Goal: Communication & Community: Answer question/provide support

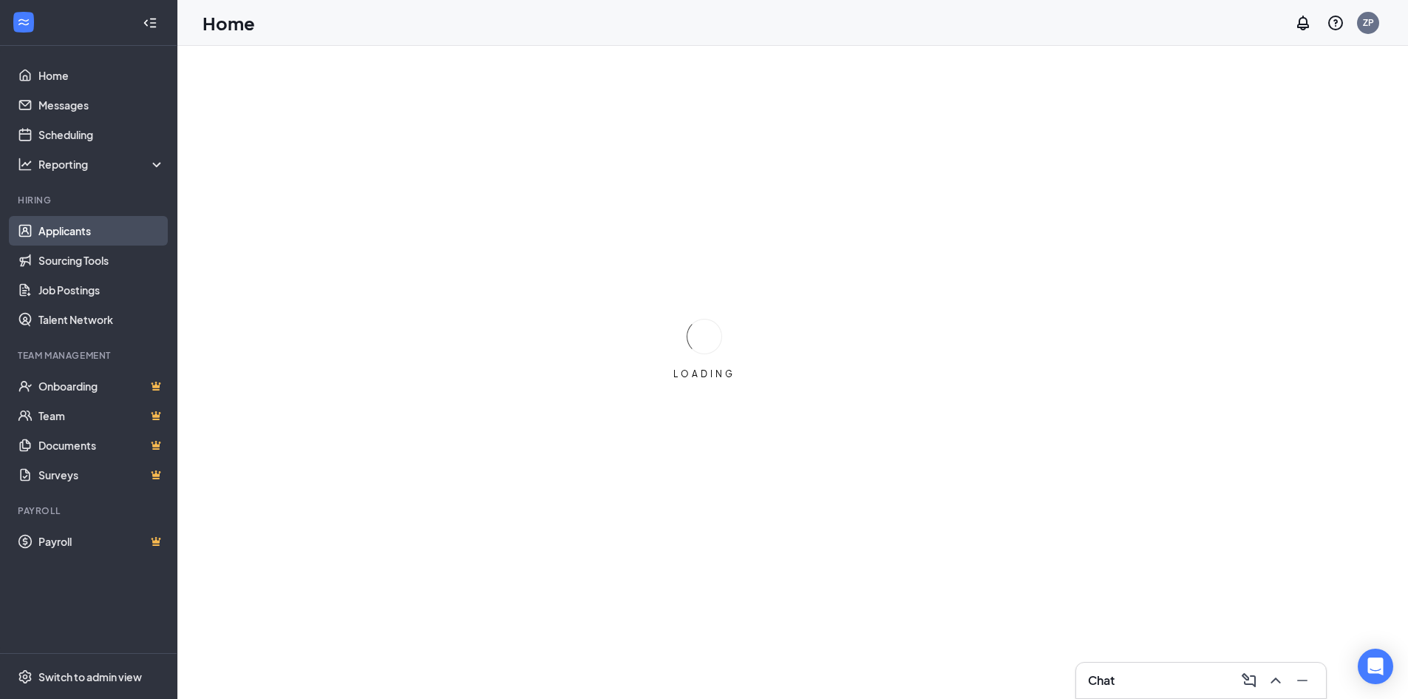
click at [80, 230] on link "Applicants" at bounding box center [101, 231] width 126 height 30
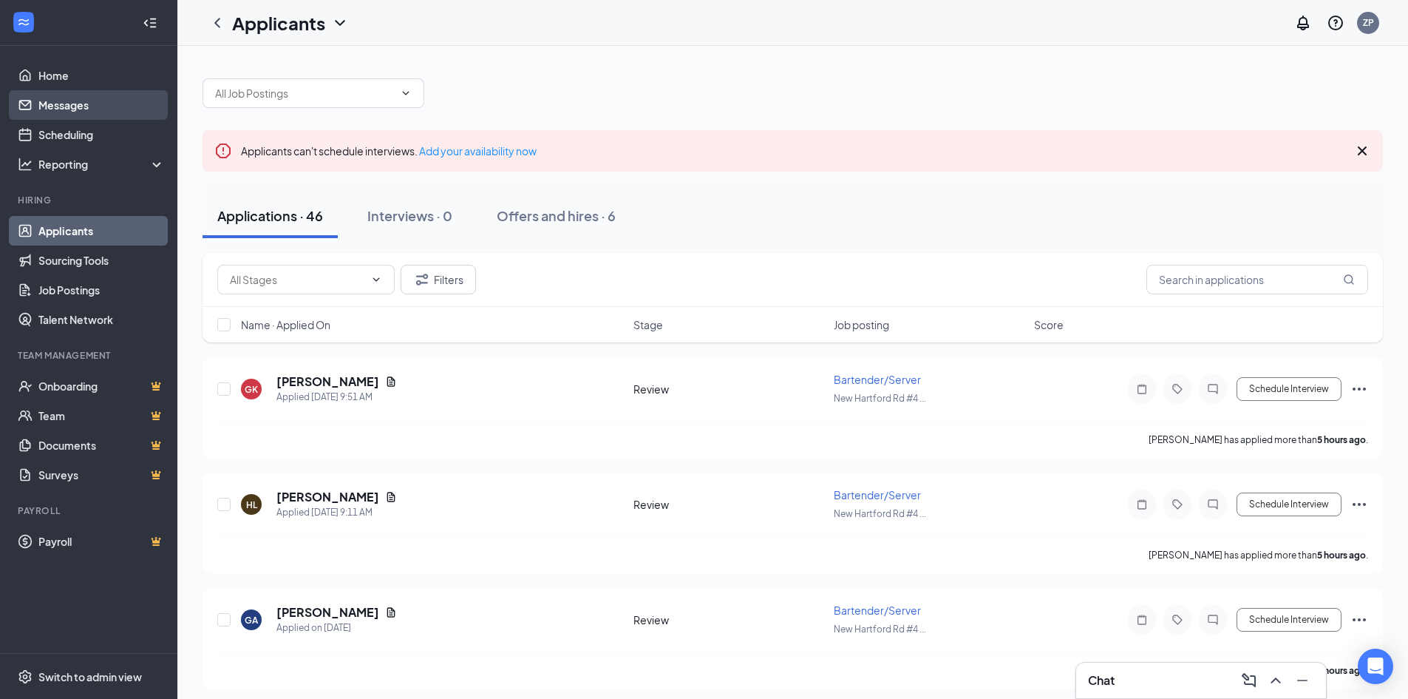
click at [115, 105] on link "Messages" at bounding box center [101, 105] width 126 height 30
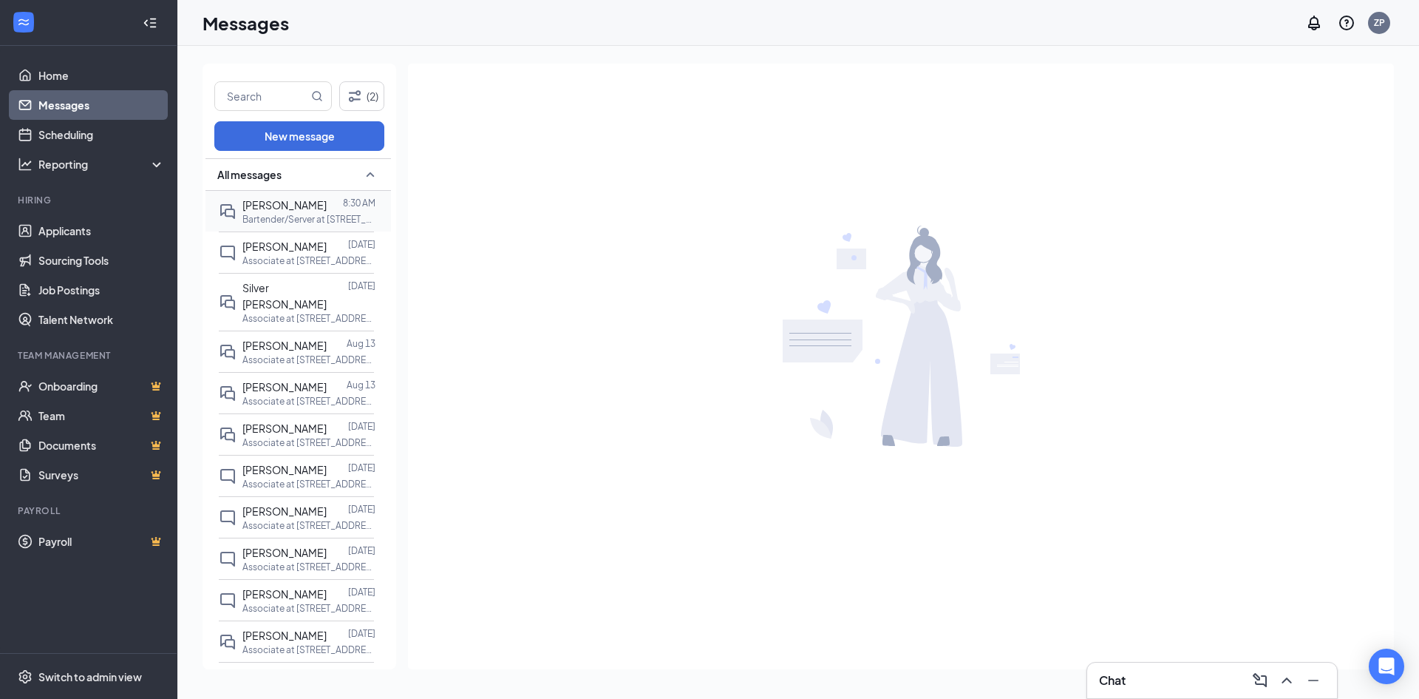
click at [308, 218] on p "Bartender/Server at [STREET_ADDRESS]" at bounding box center [308, 219] width 133 height 13
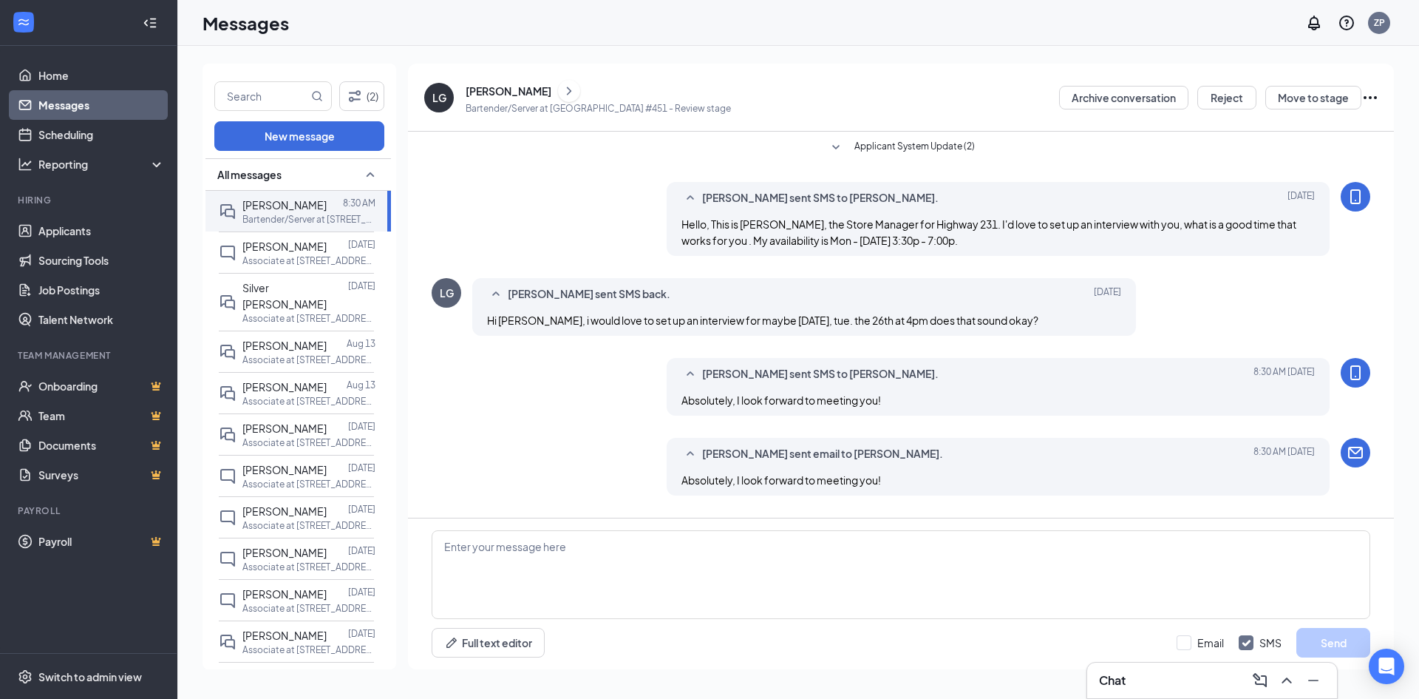
click at [510, 84] on div "[PERSON_NAME]" at bounding box center [509, 91] width 86 height 15
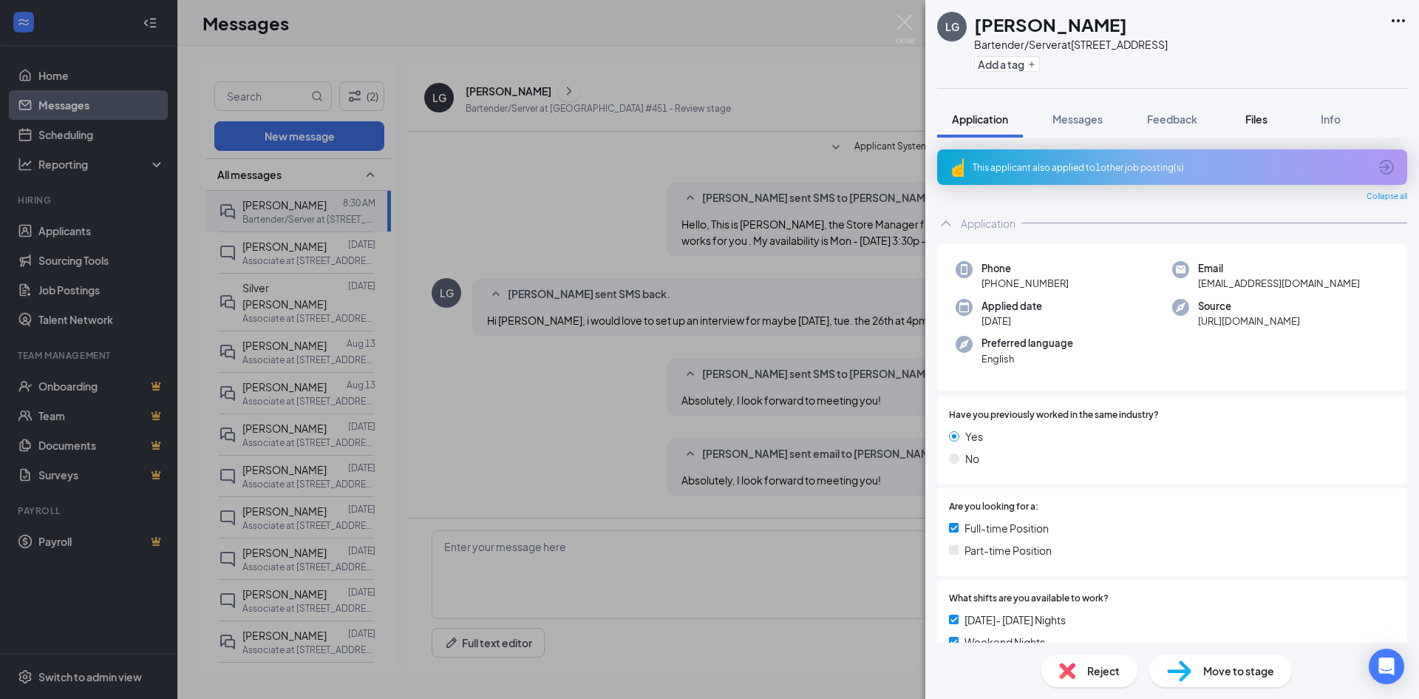
click at [1268, 114] on span "Files" at bounding box center [1257, 118] width 22 height 13
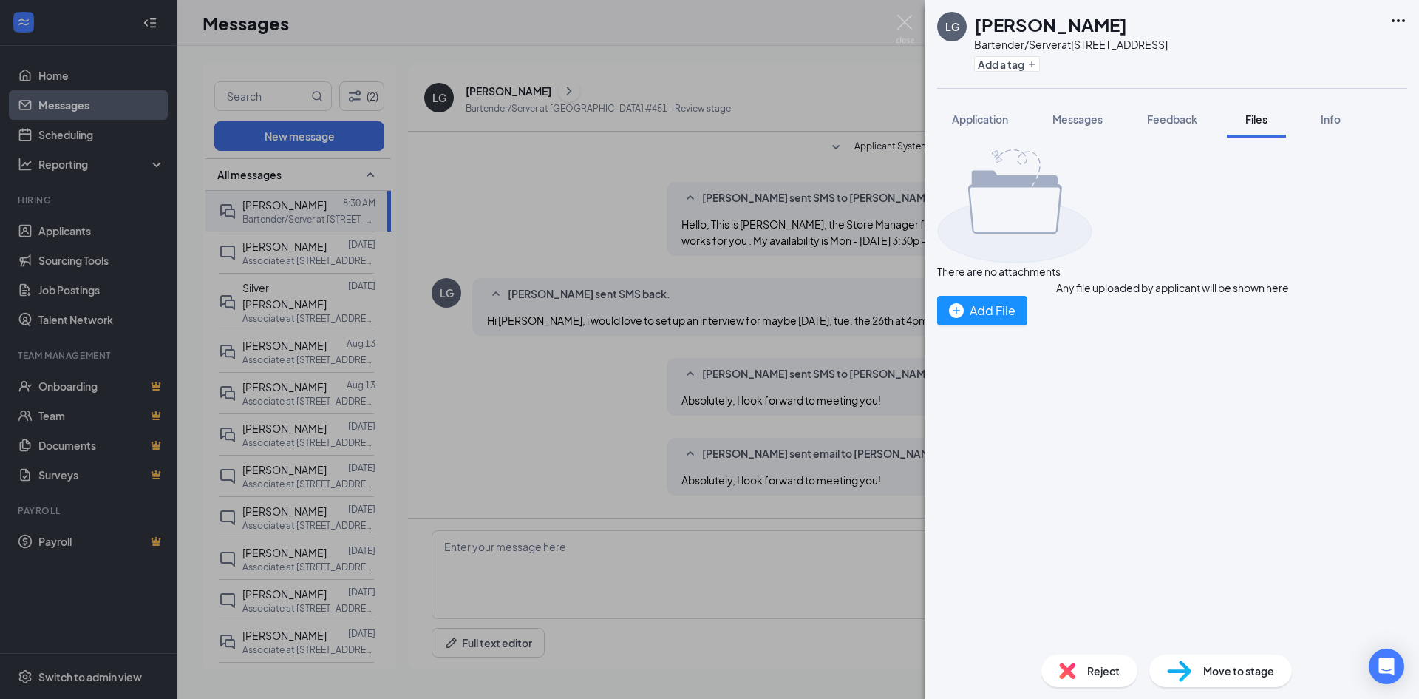
click at [883, 177] on div "LG [PERSON_NAME] Bartender/Server at [GEOGRAPHIC_DATA] #451 Add a tag Applicati…" at bounding box center [709, 349] width 1419 height 699
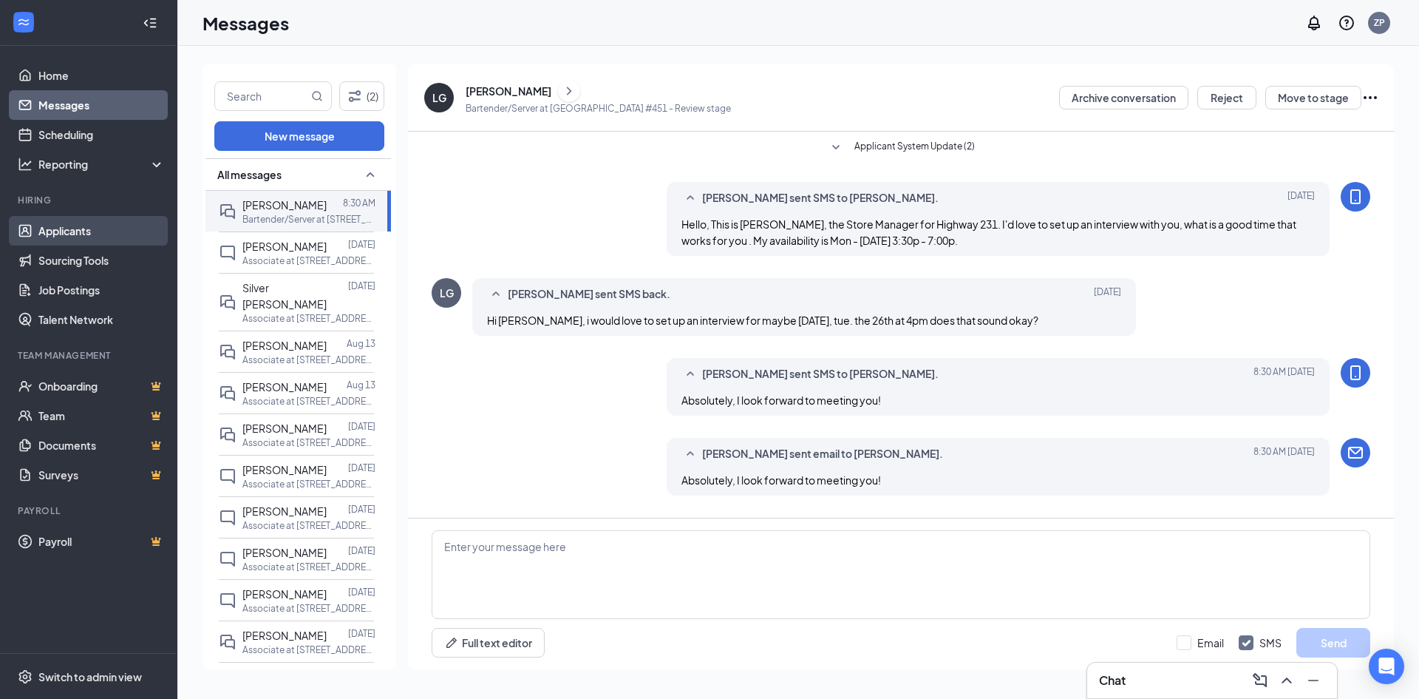
click at [138, 237] on link "Applicants" at bounding box center [101, 231] width 126 height 30
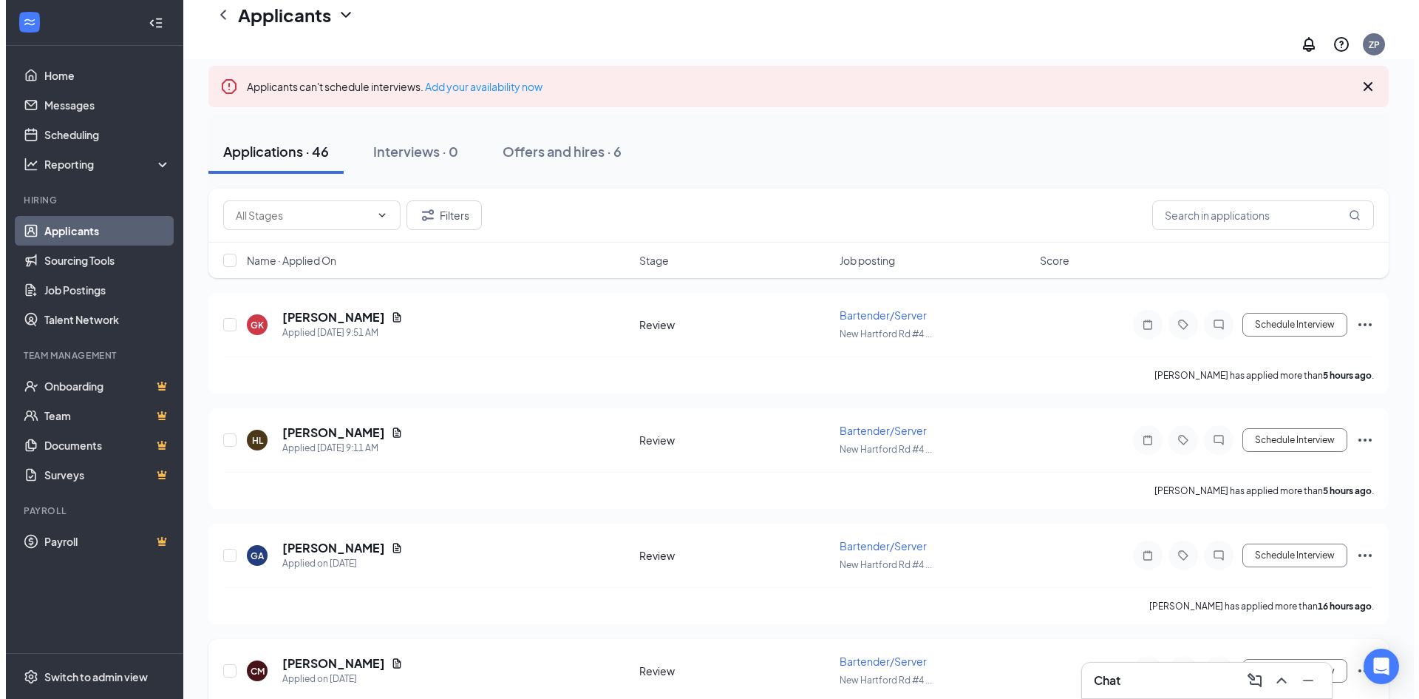
scroll to position [222, 0]
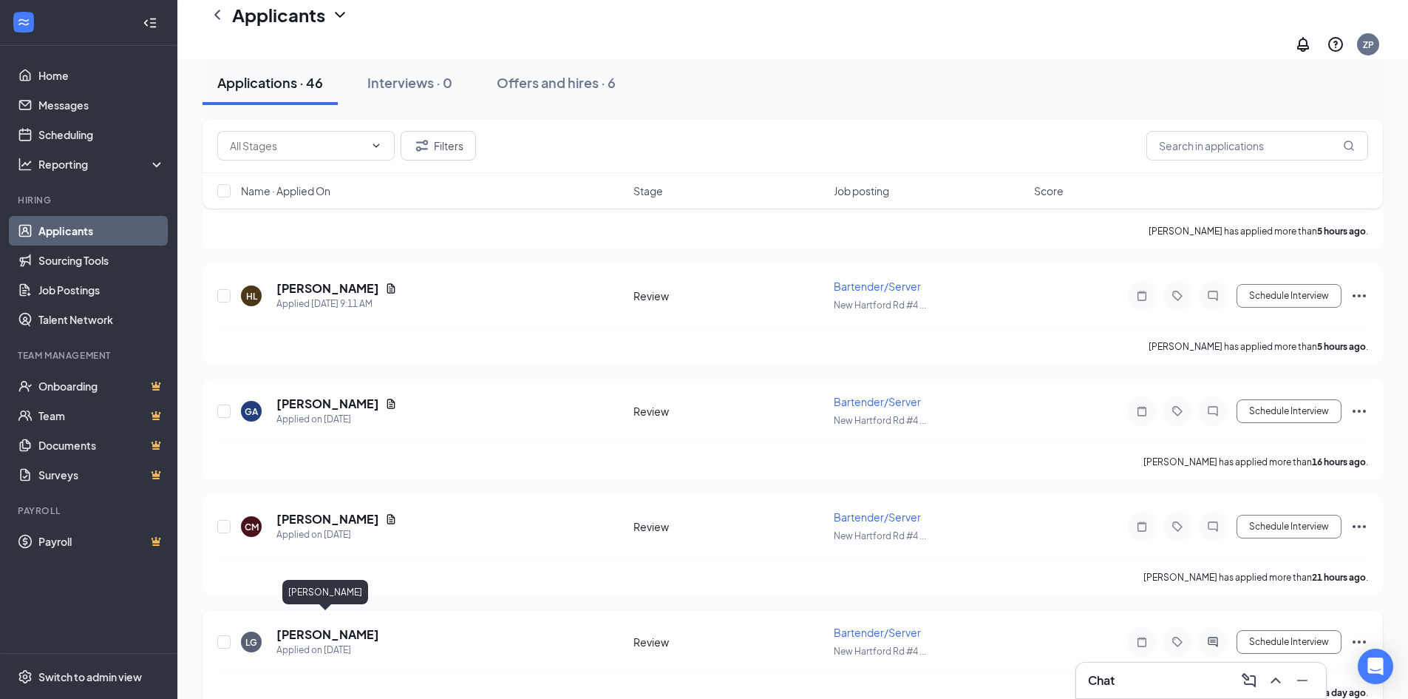
click at [328, 626] on h5 "[PERSON_NAME]" at bounding box center [327, 634] width 103 height 16
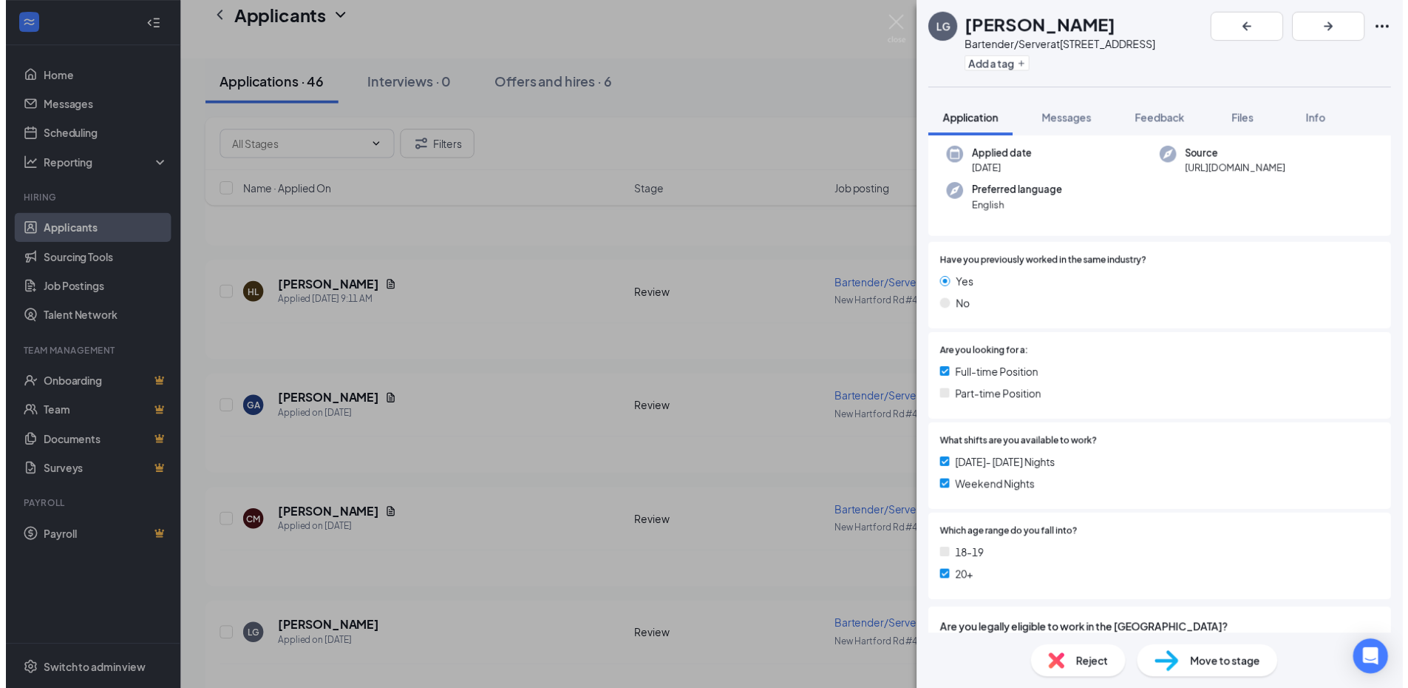
scroll to position [218, 0]
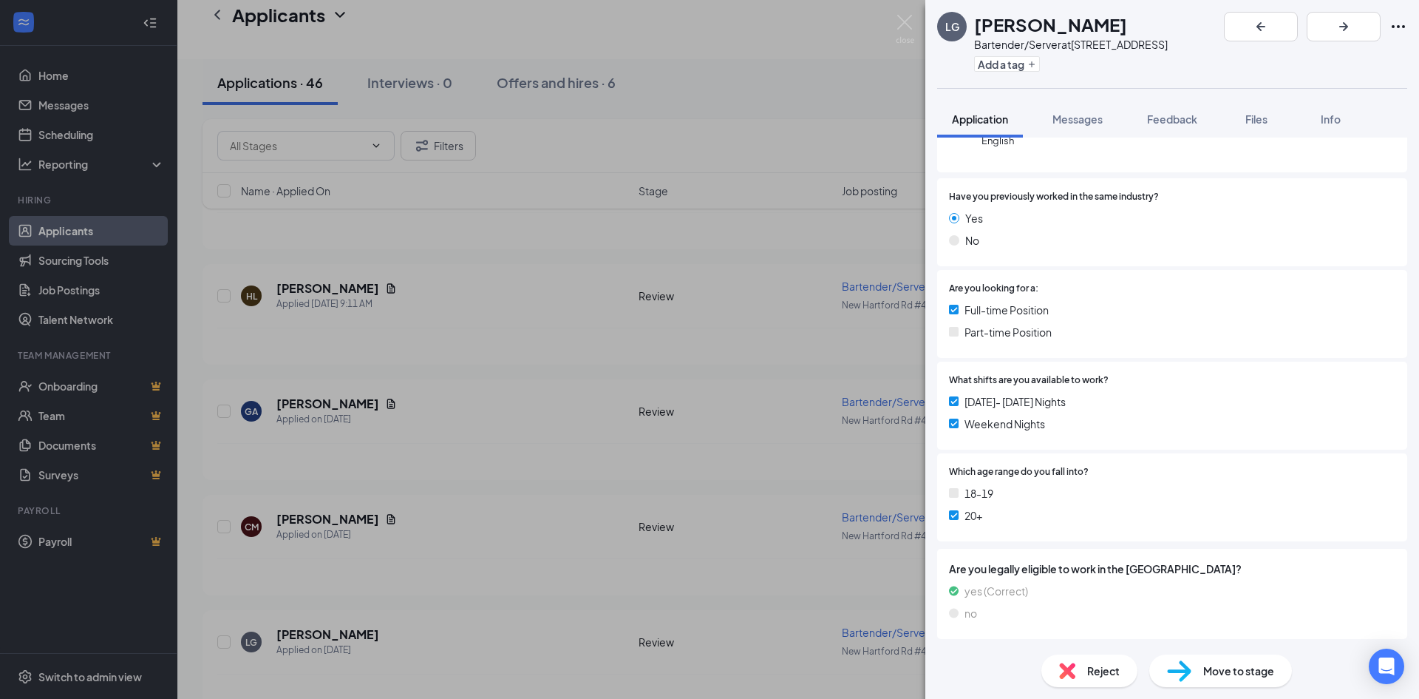
click at [780, 537] on div "LG [PERSON_NAME] Bartender/Server at [GEOGRAPHIC_DATA] #451 Add a tag Applicati…" at bounding box center [709, 349] width 1419 height 699
click at [359, 443] on div "LG [PERSON_NAME] Bartender/Server at [GEOGRAPHIC_DATA] #451 Add a tag Applicati…" at bounding box center [709, 349] width 1419 height 699
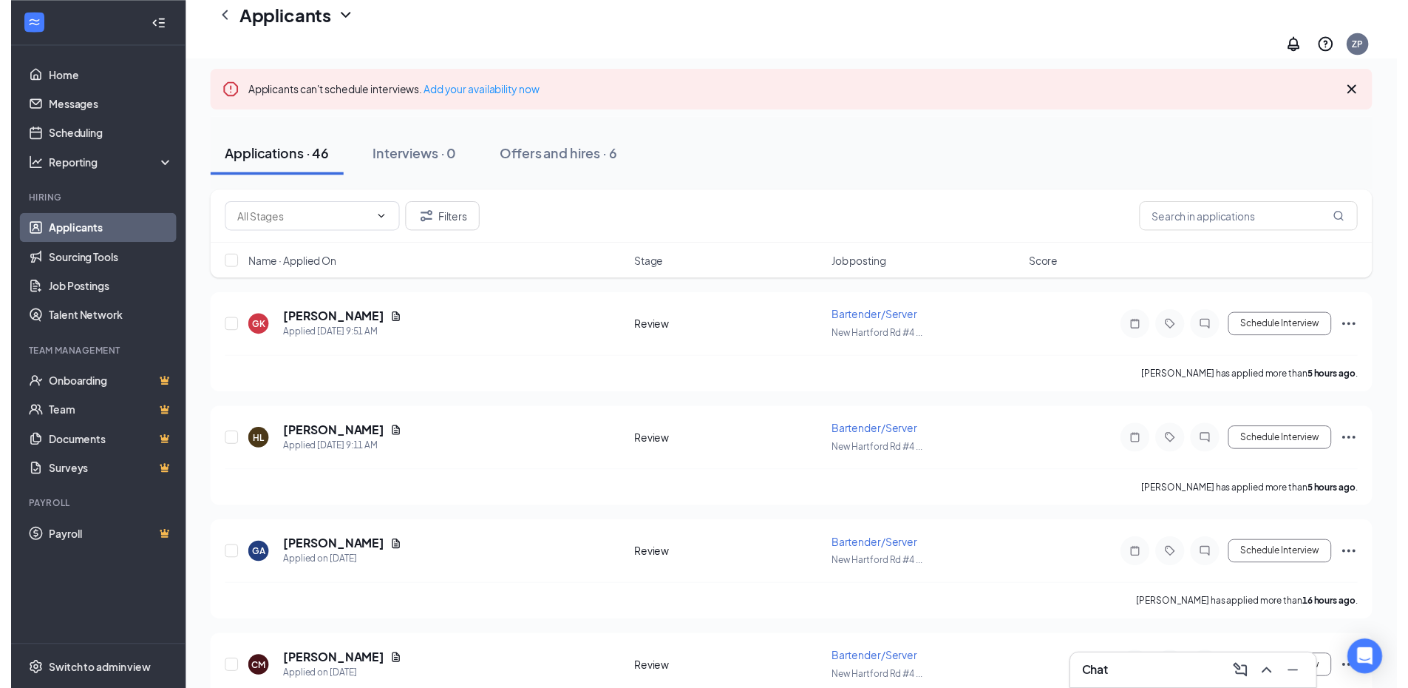
scroll to position [148, 0]
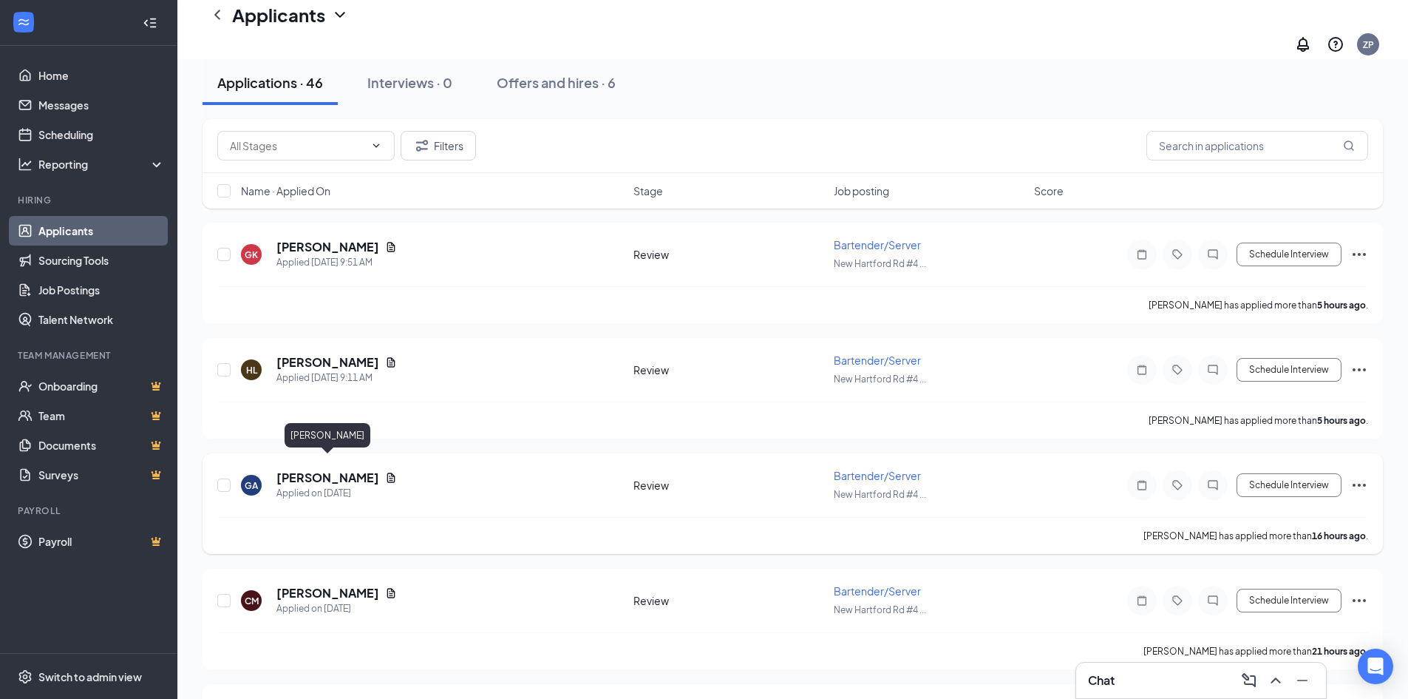
click at [369, 469] on h5 "[PERSON_NAME]" at bounding box center [327, 477] width 103 height 16
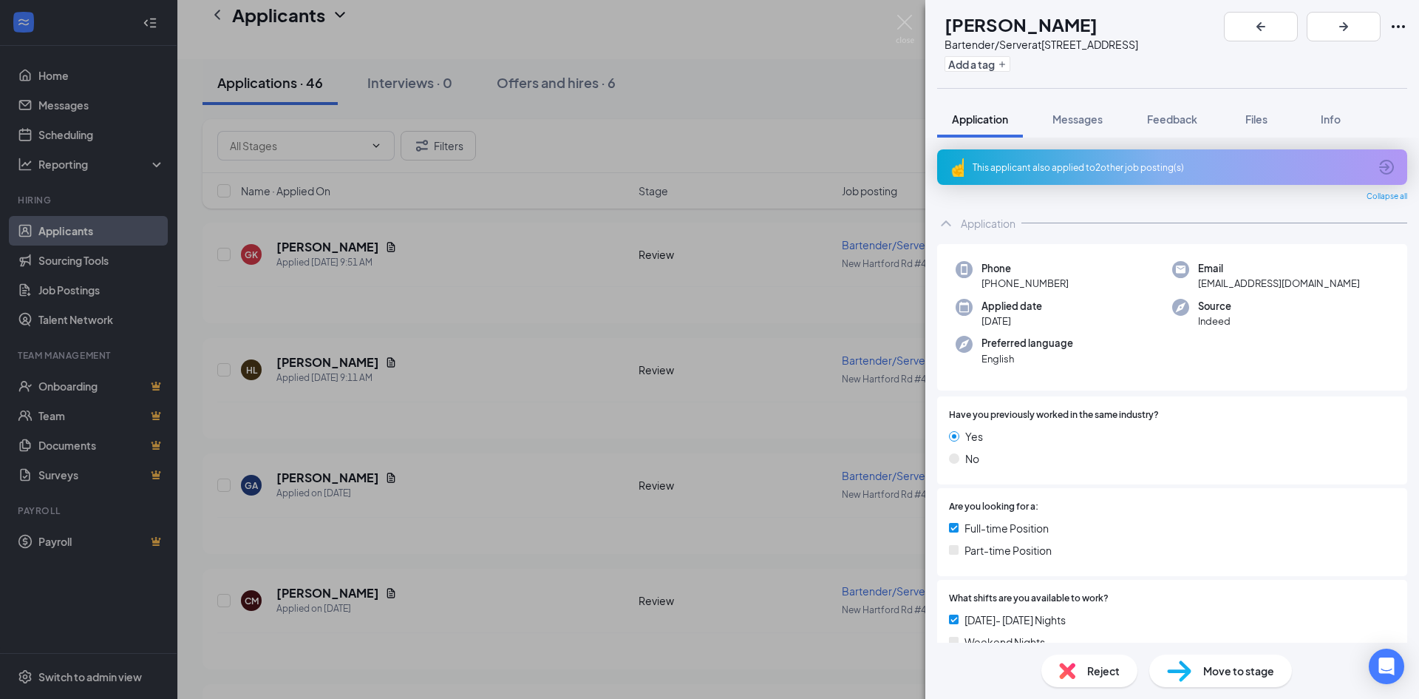
click at [617, 550] on div "GA [PERSON_NAME]/Server at [STREET_ADDRESS] Add a tag Application Messages Feed…" at bounding box center [709, 349] width 1419 height 699
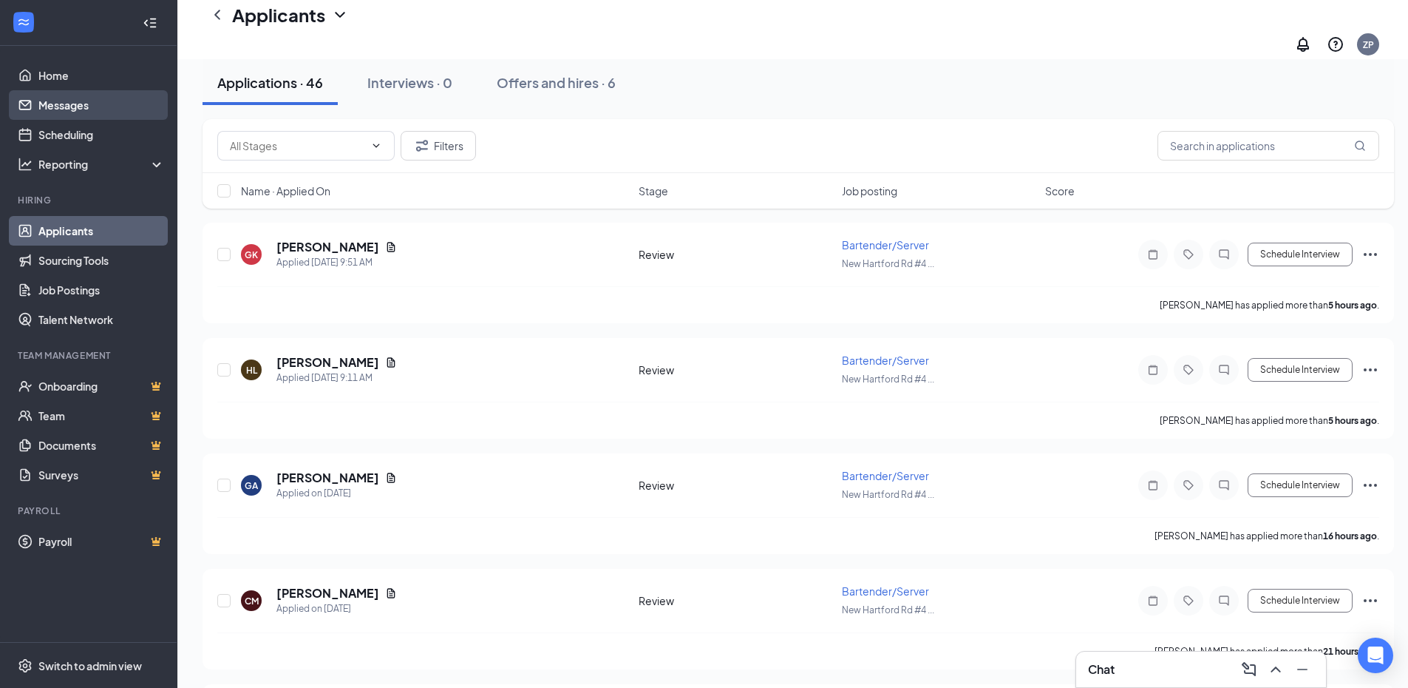
click at [52, 110] on link "Messages" at bounding box center [101, 105] width 126 height 30
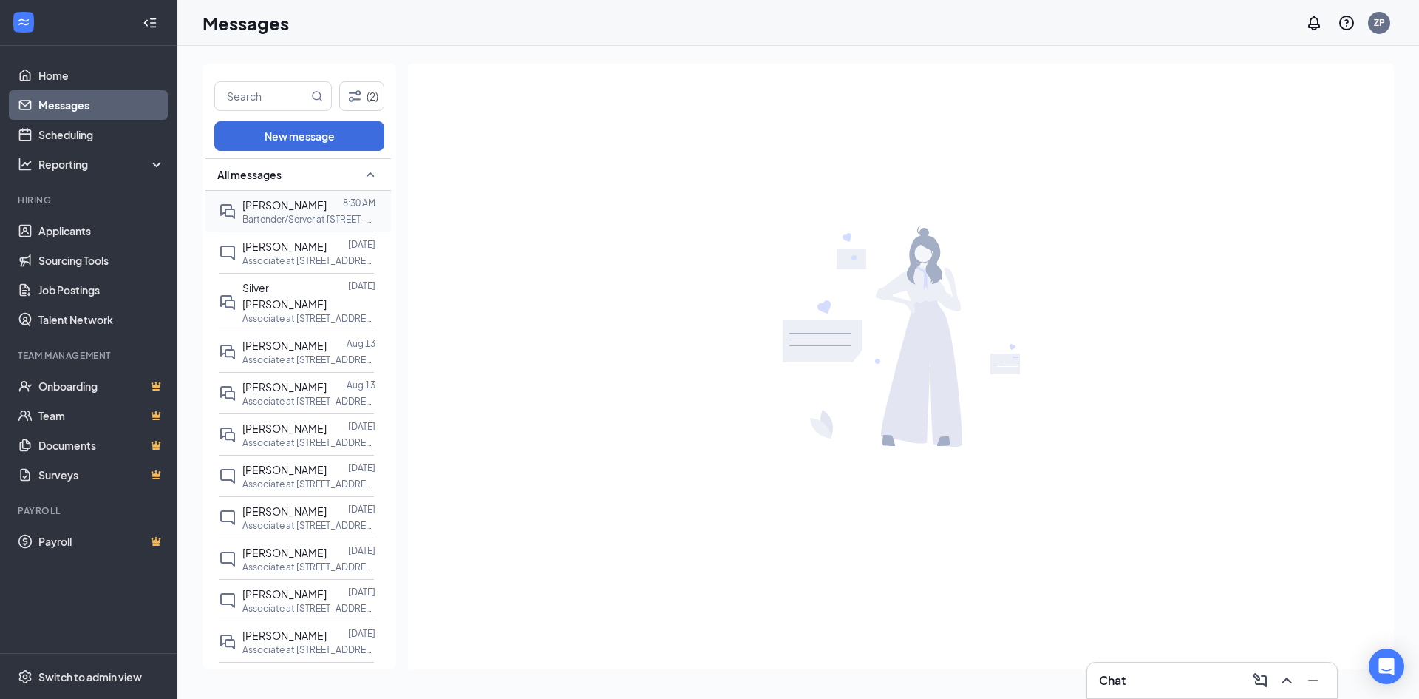
click at [279, 202] on span "[PERSON_NAME]" at bounding box center [284, 204] width 84 height 13
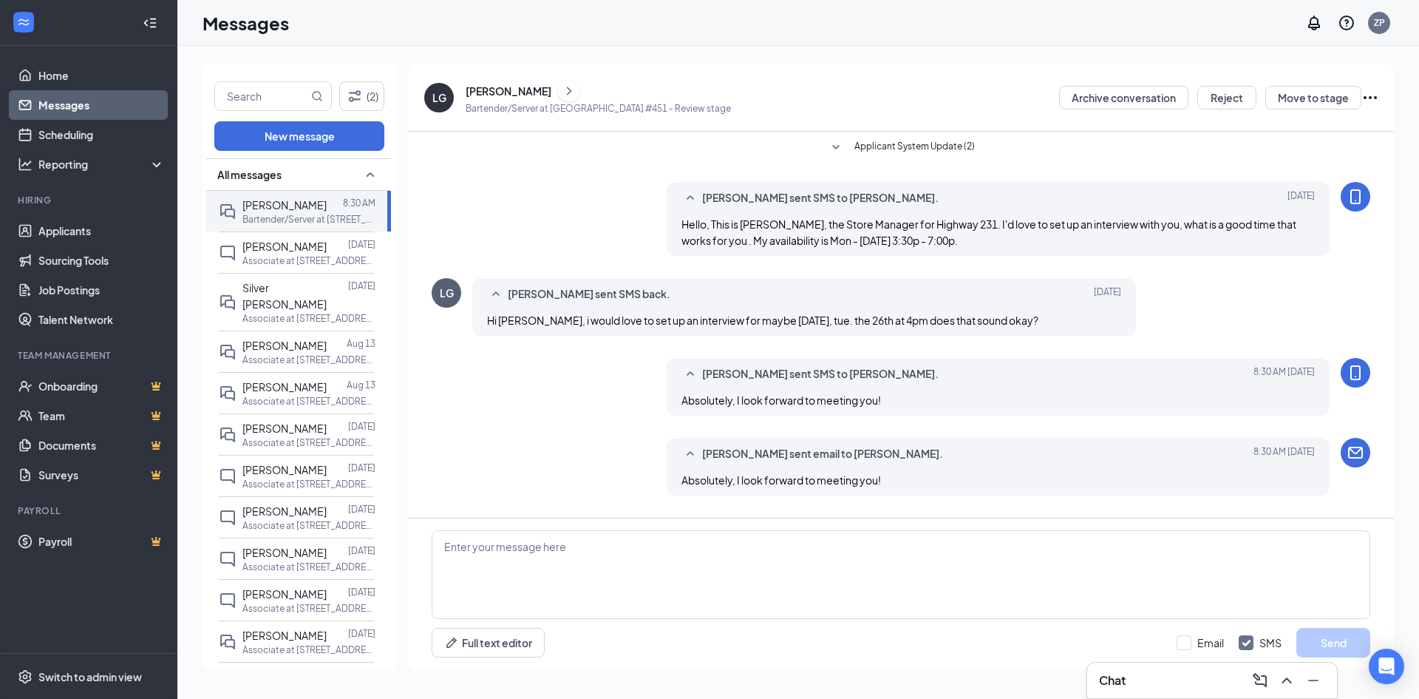
drag, startPoint x: 675, startPoint y: 223, endPoint x: 998, endPoint y: 242, distance: 323.7
click at [998, 242] on div "[PERSON_NAME] sent SMS to [PERSON_NAME]. [DATE] Hello, This is [PERSON_NAME], t…" at bounding box center [999, 219] width 664 height 74
copy span "Hello, This is [PERSON_NAME], the Store Manager for Highway 231. I'd love to se…"
click at [106, 237] on link "Applicants" at bounding box center [101, 231] width 126 height 30
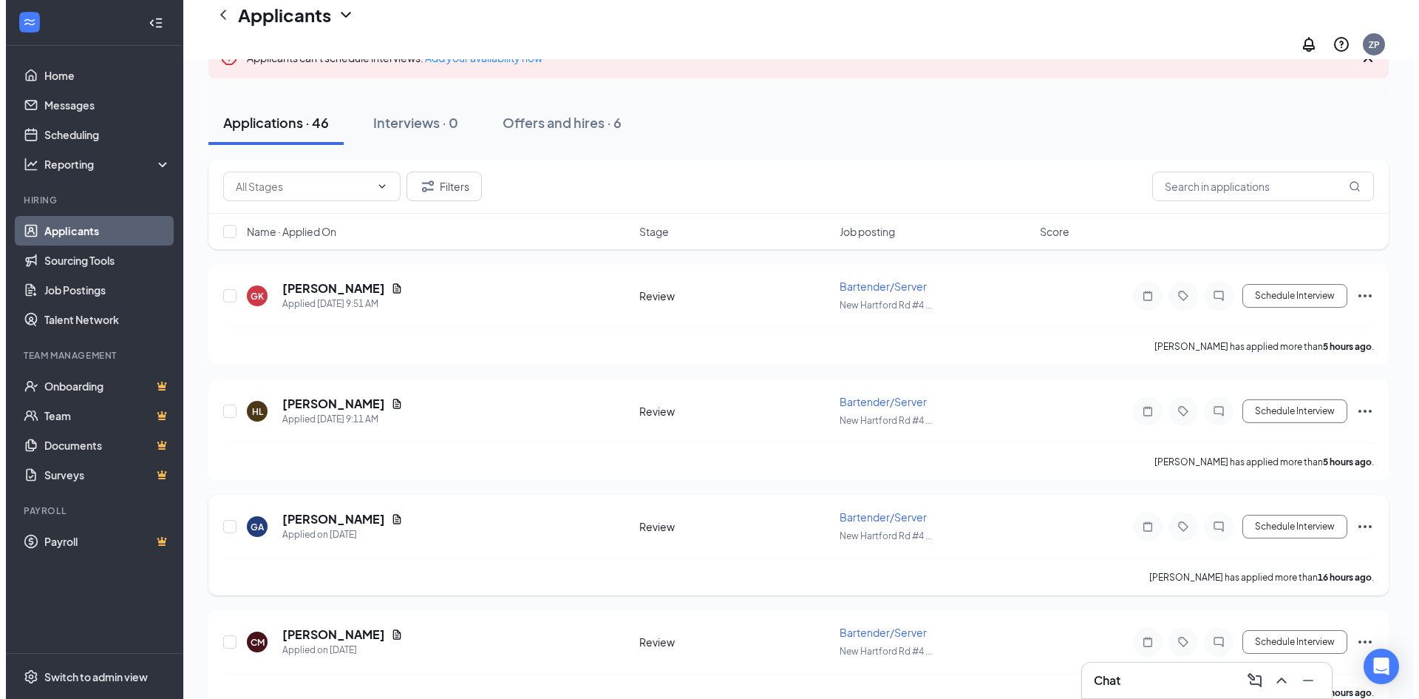
scroll to position [148, 0]
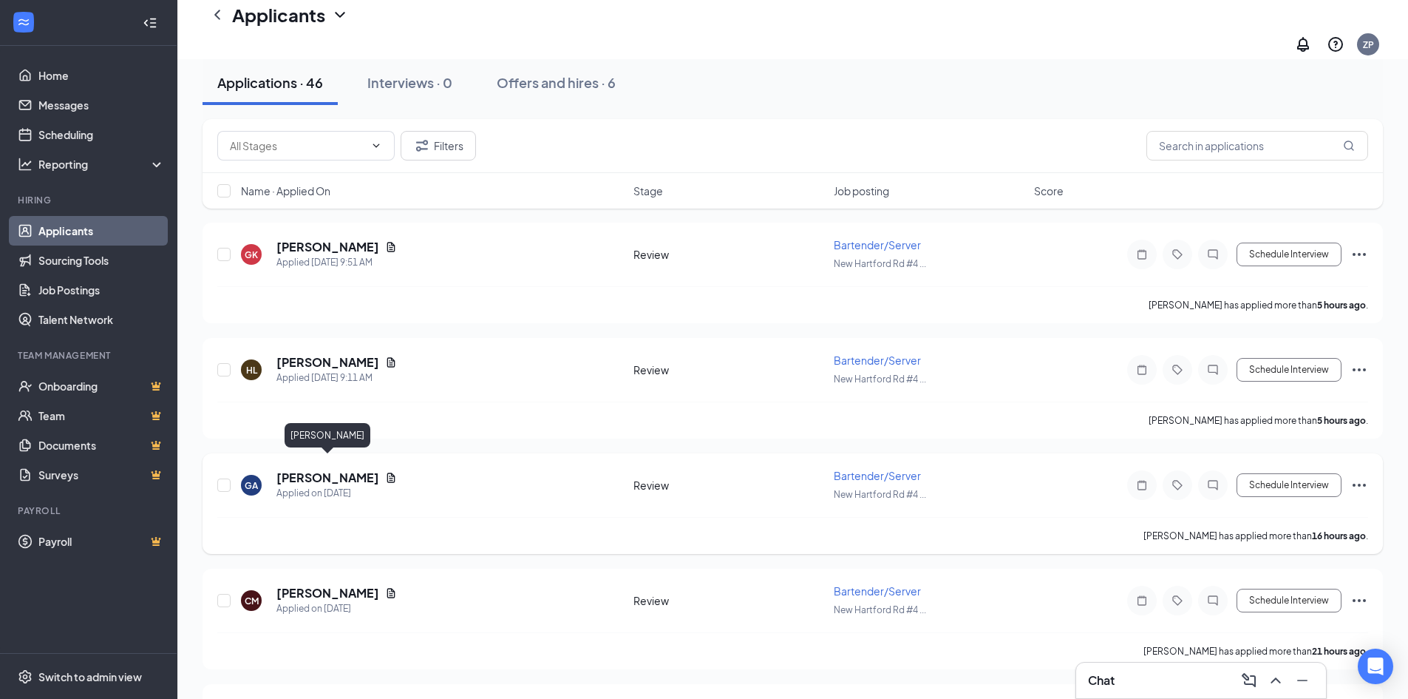
click at [333, 469] on h5 "[PERSON_NAME]" at bounding box center [327, 477] width 103 height 16
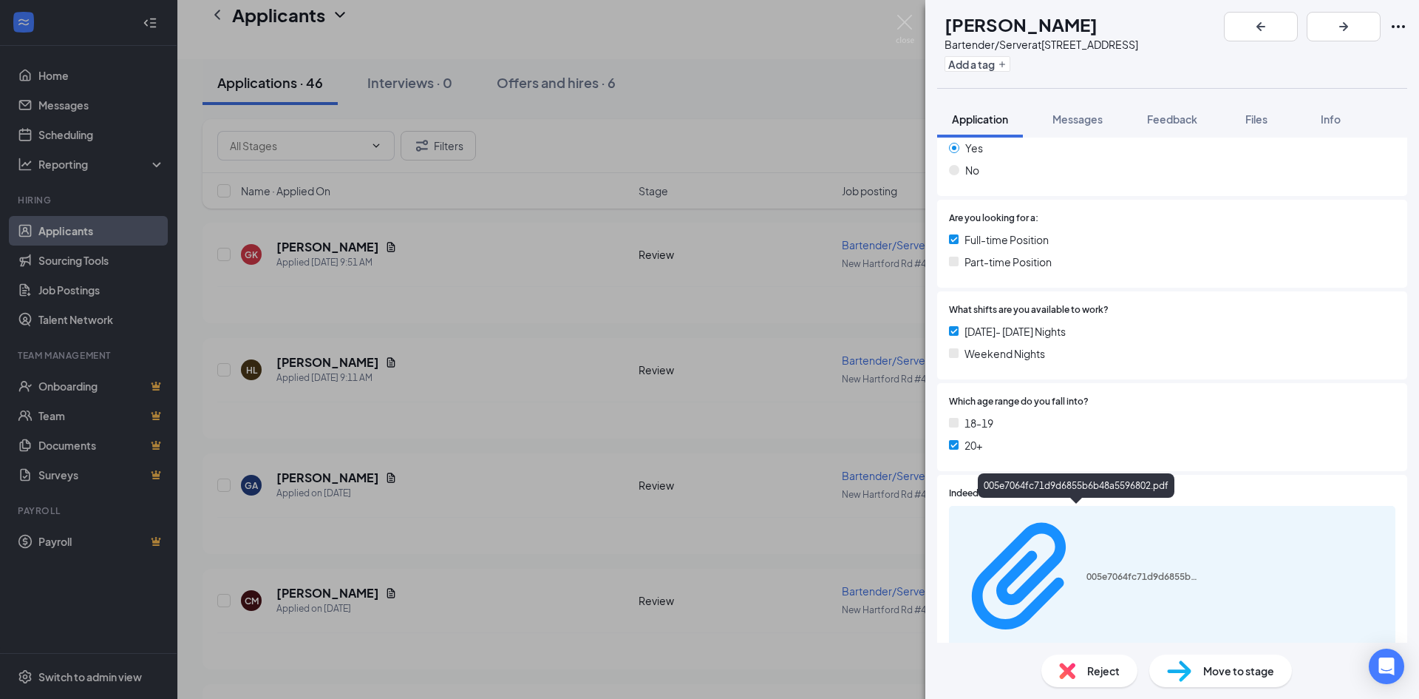
scroll to position [296, 0]
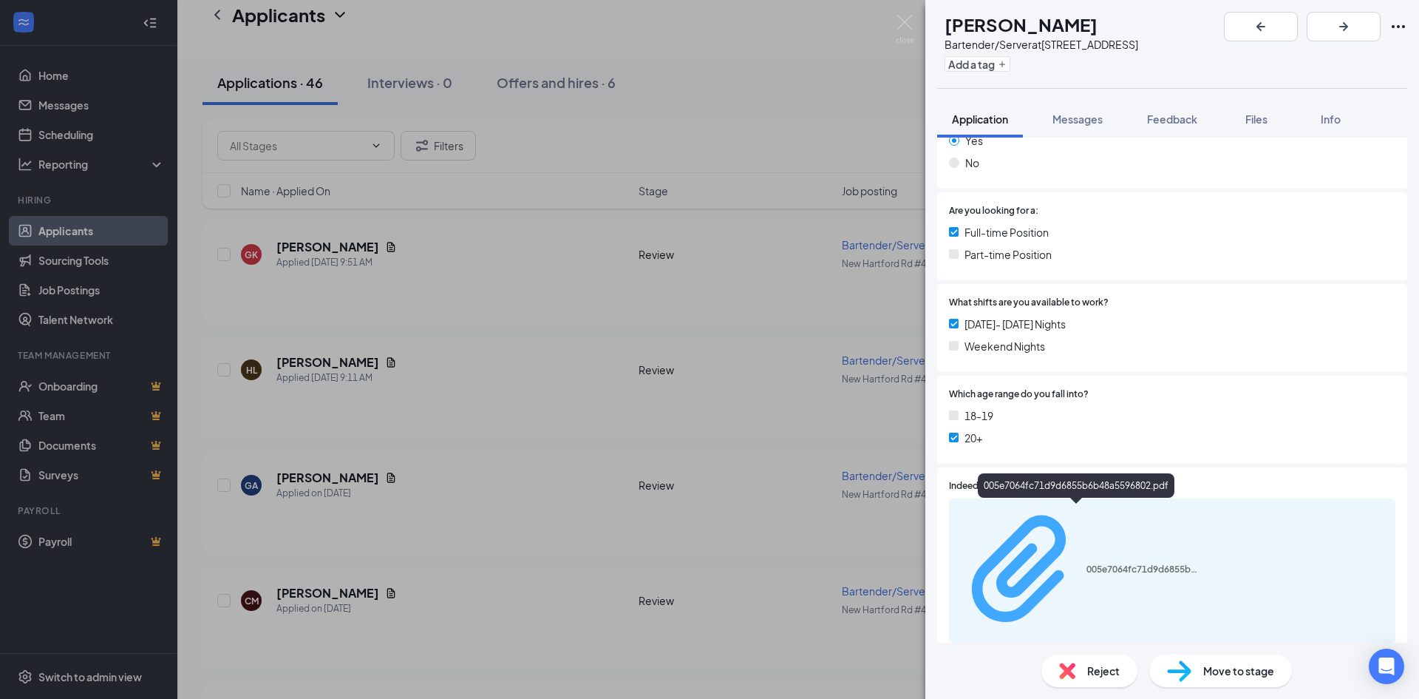
click at [1087, 563] on div "005e7064fc71d9d6855b6b48a5596802.pdf" at bounding box center [1142, 569] width 111 height 12
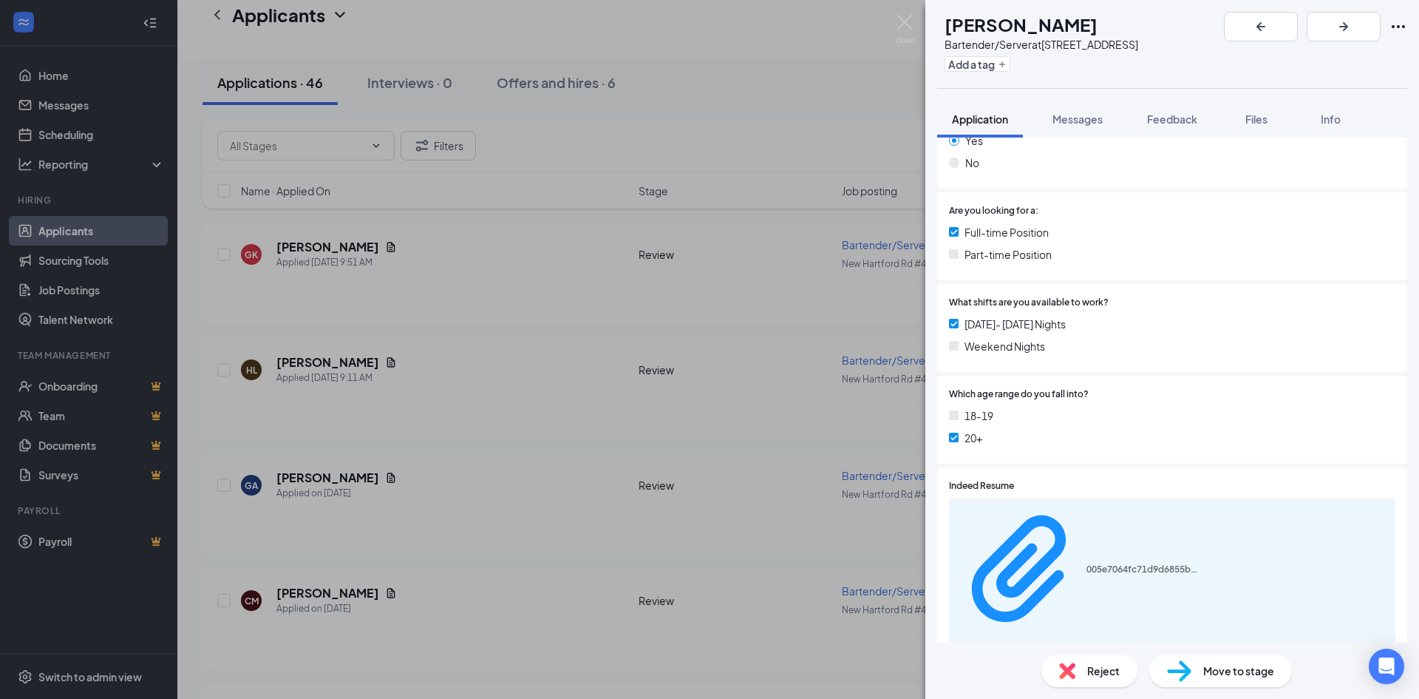
scroll to position [293, 0]
click at [759, 265] on div "GA [PERSON_NAME]/Server at [STREET_ADDRESS] Add a tag Application Messages Feed…" at bounding box center [709, 349] width 1419 height 699
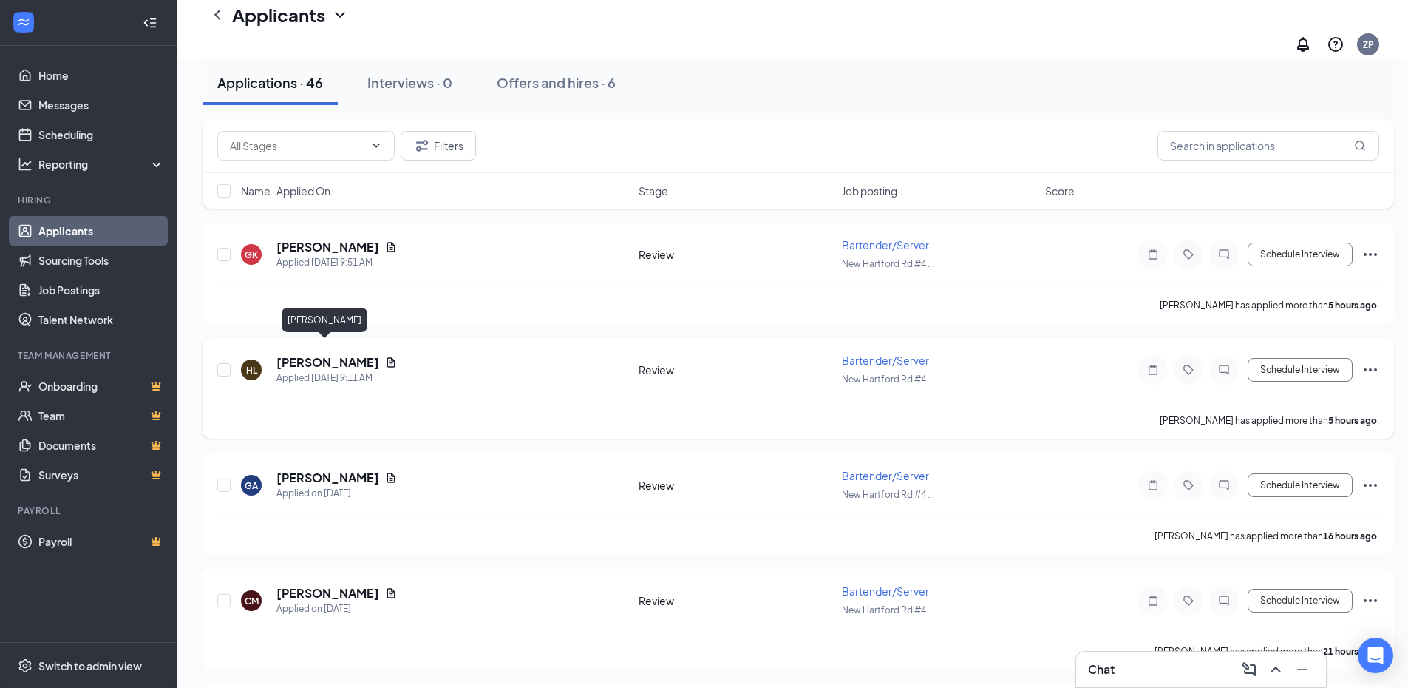
click at [309, 354] on h5 "[PERSON_NAME]" at bounding box center [327, 362] width 103 height 16
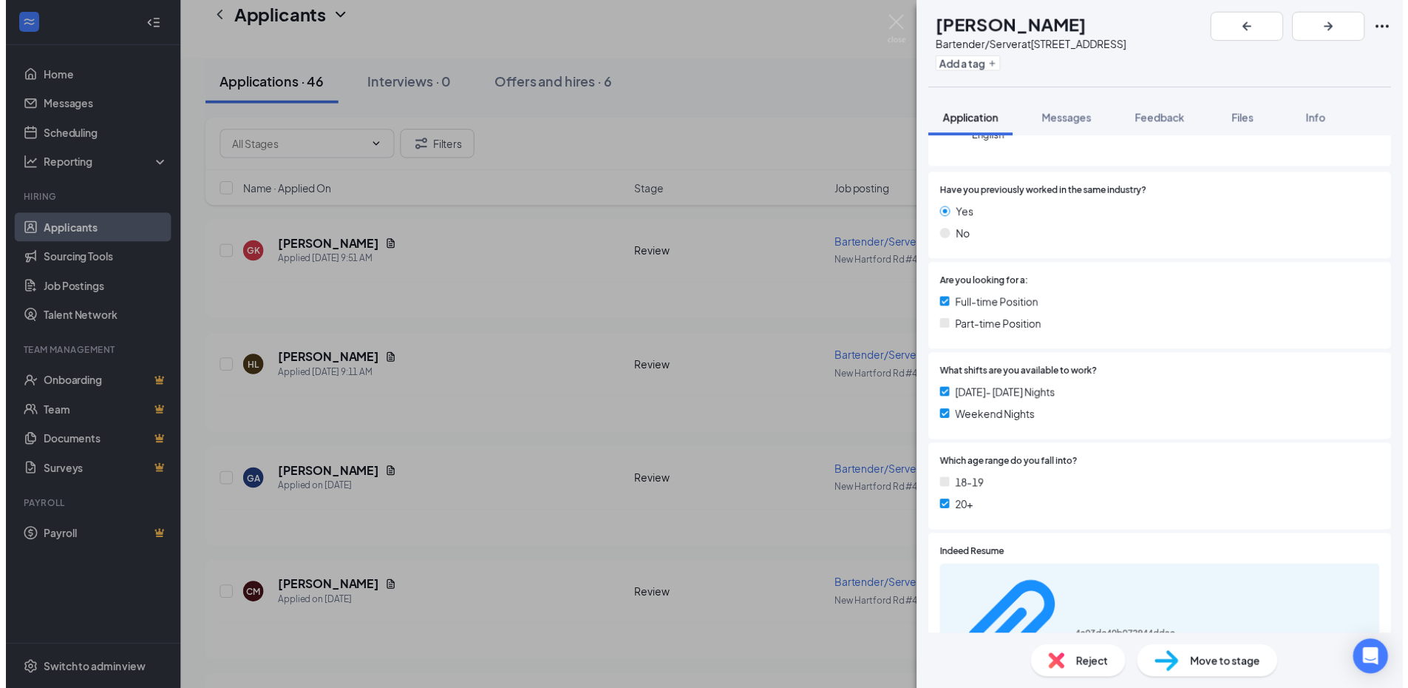
scroll to position [222, 0]
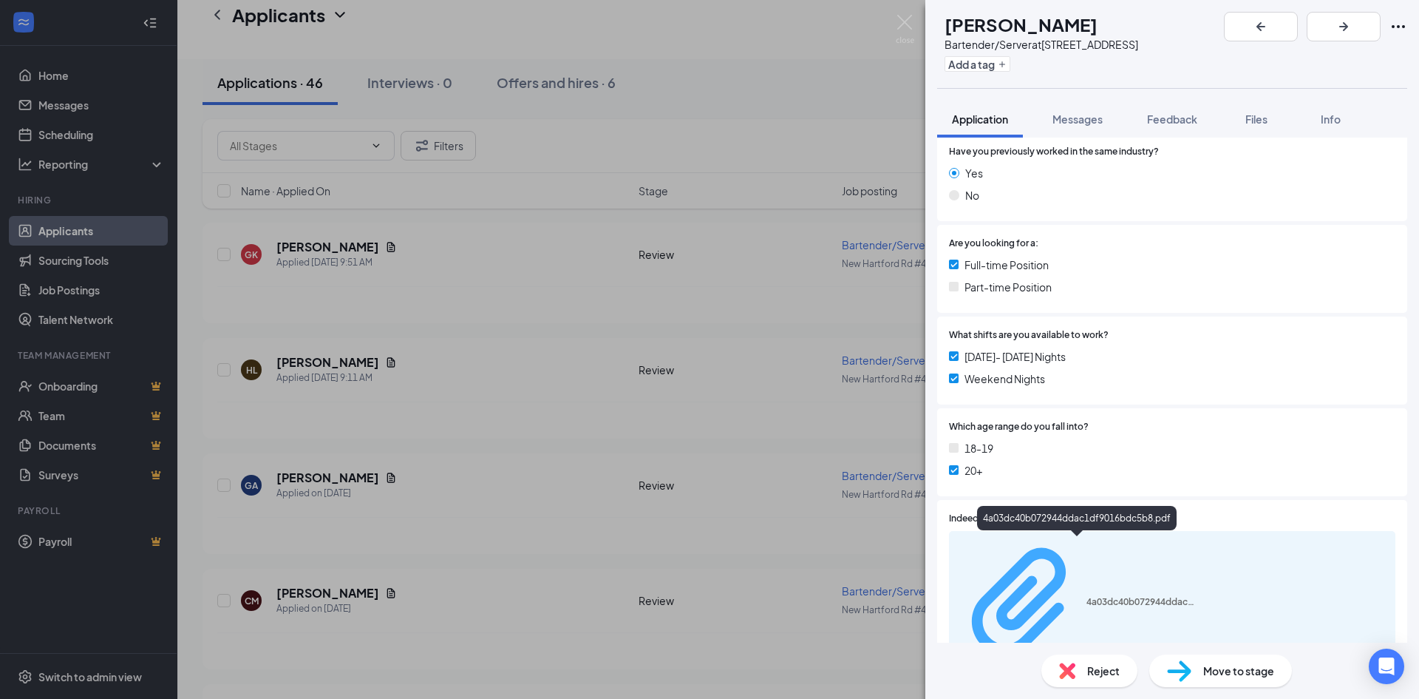
click at [1087, 596] on div "4a03dc40b072944ddac1df9016bdc5b8.pdf" at bounding box center [1142, 602] width 111 height 12
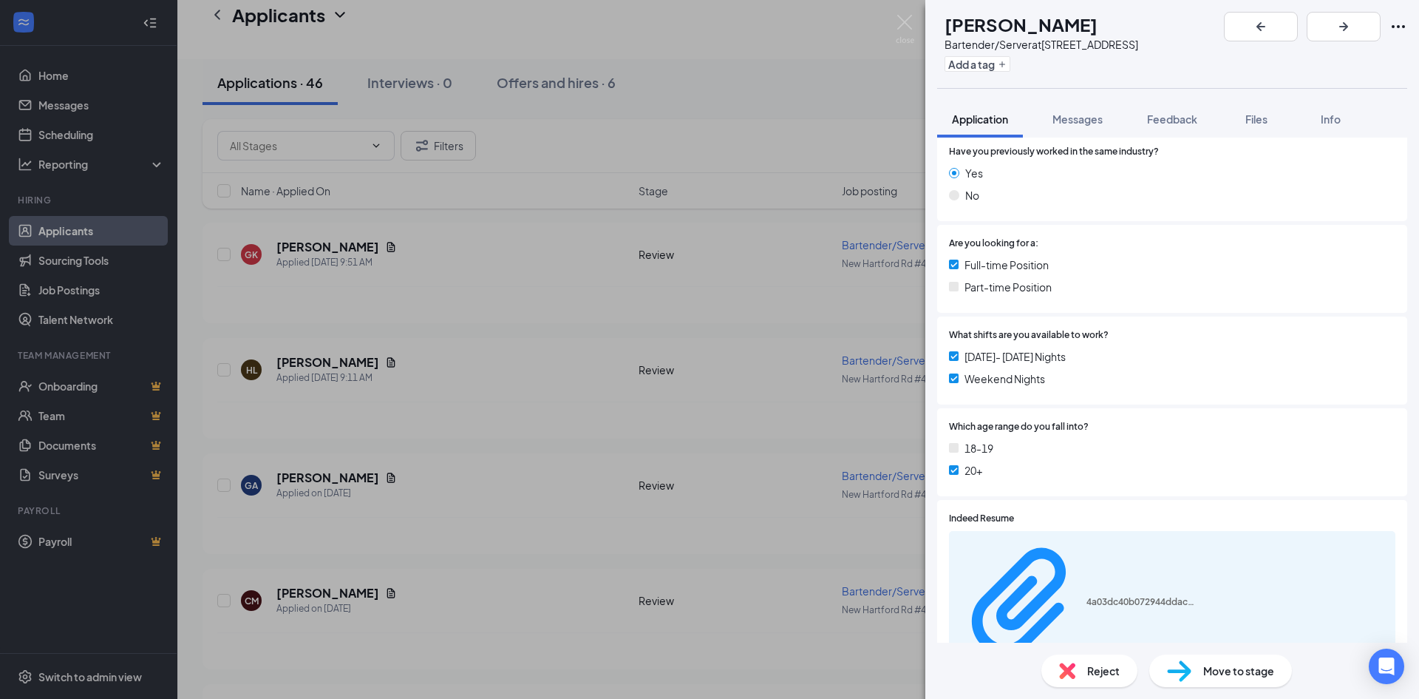
click at [571, 149] on div "HL [PERSON_NAME] Bartender/Server at [GEOGRAPHIC_DATA] #451 Add a tag Applicati…" at bounding box center [709, 349] width 1419 height 699
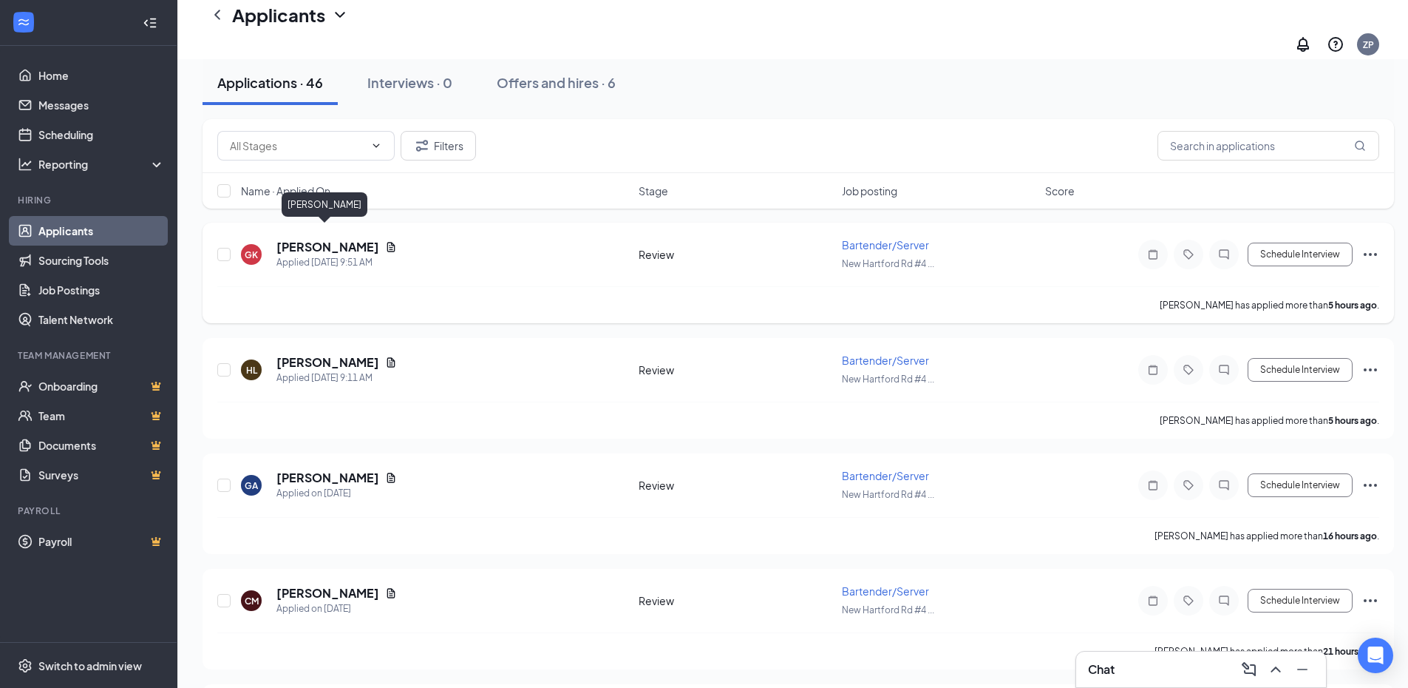
click at [302, 239] on h5 "[PERSON_NAME]" at bounding box center [327, 247] width 103 height 16
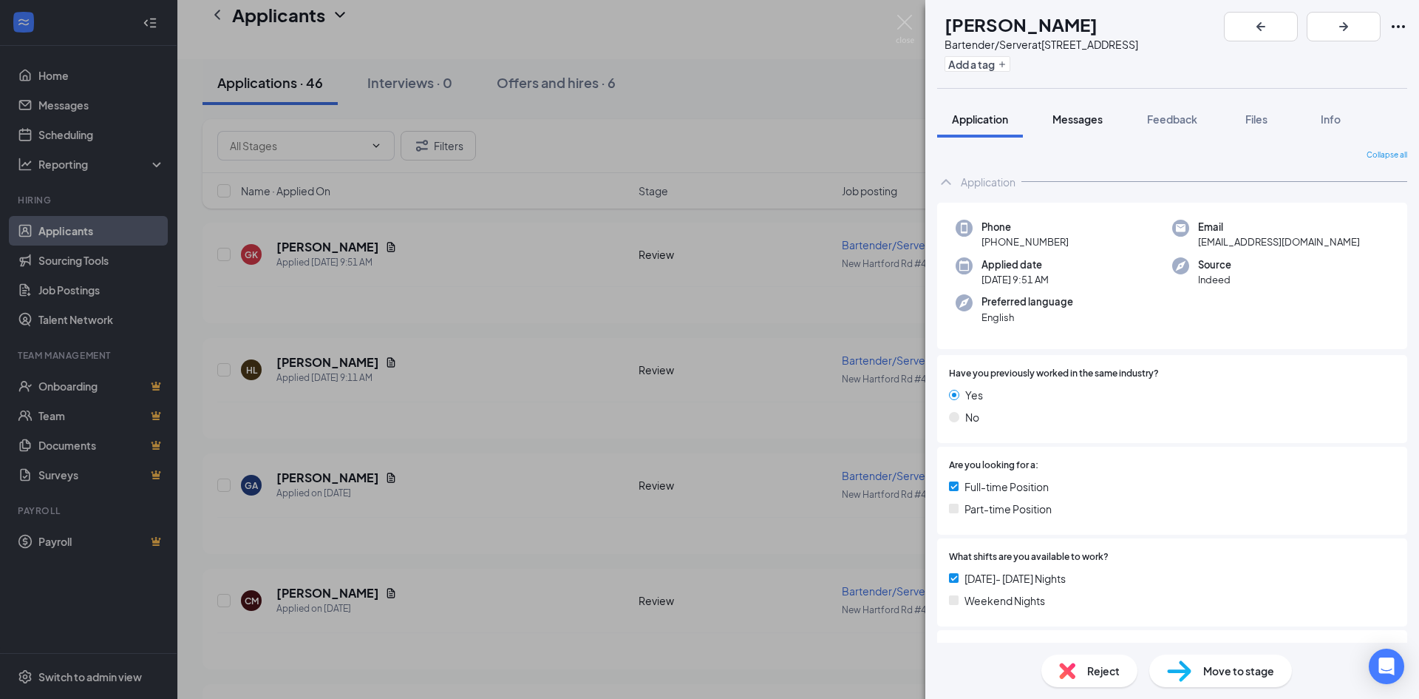
click at [1099, 126] on div "Messages" at bounding box center [1078, 119] width 50 height 15
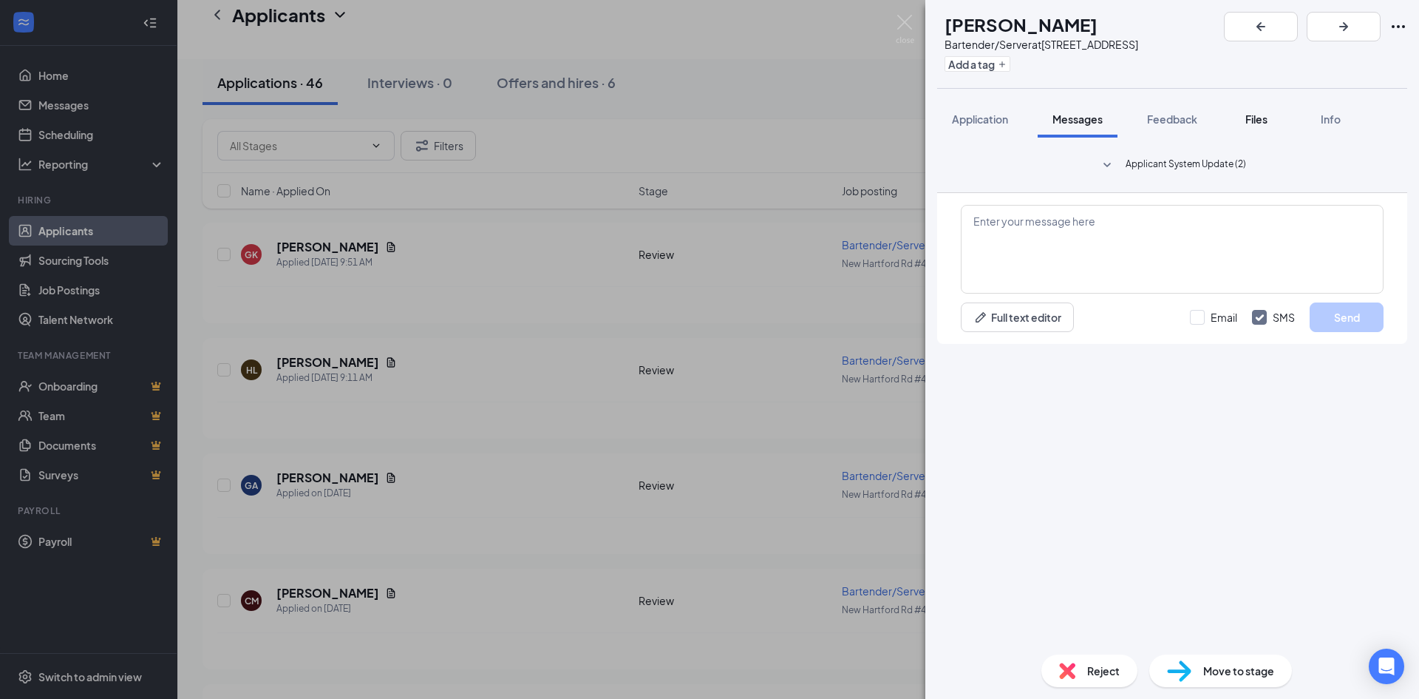
click at [1241, 126] on button "Files" at bounding box center [1256, 119] width 59 height 37
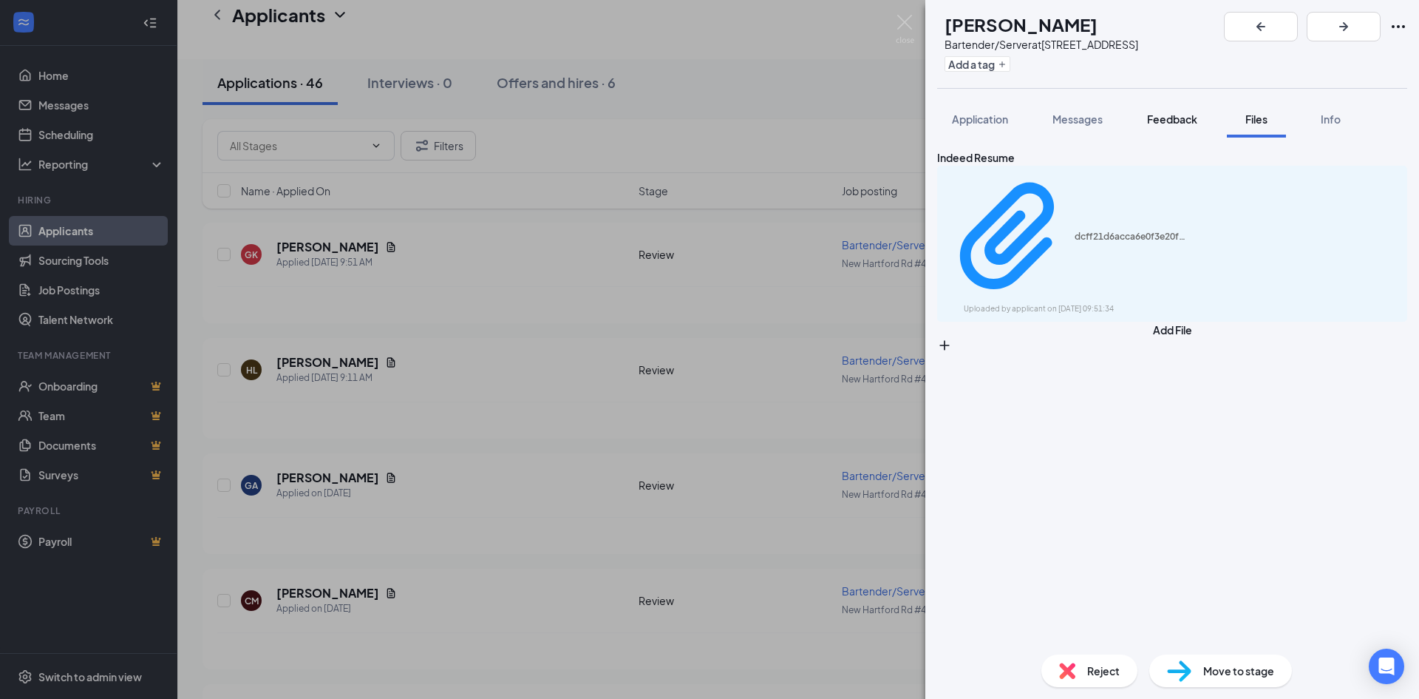
click at [1181, 132] on button "Feedback" at bounding box center [1173, 119] width 80 height 37
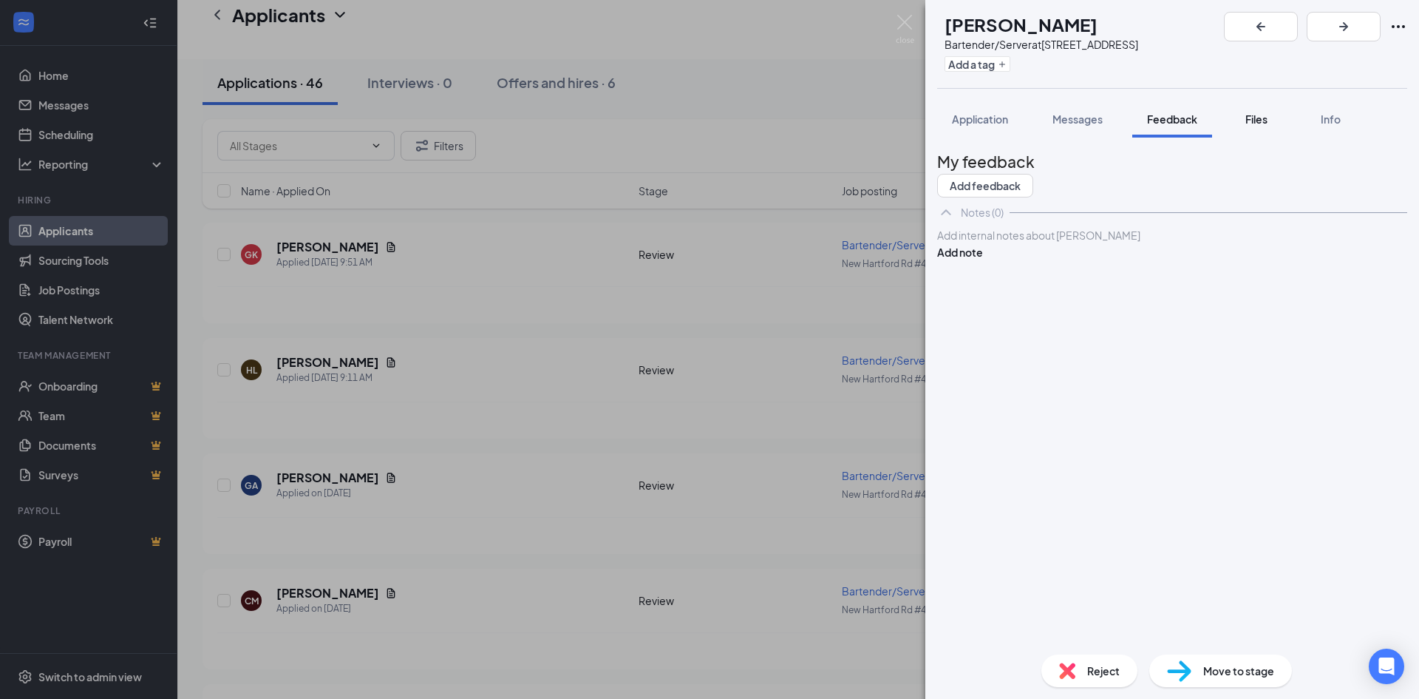
click at [1272, 126] on div "Files" at bounding box center [1257, 119] width 30 height 15
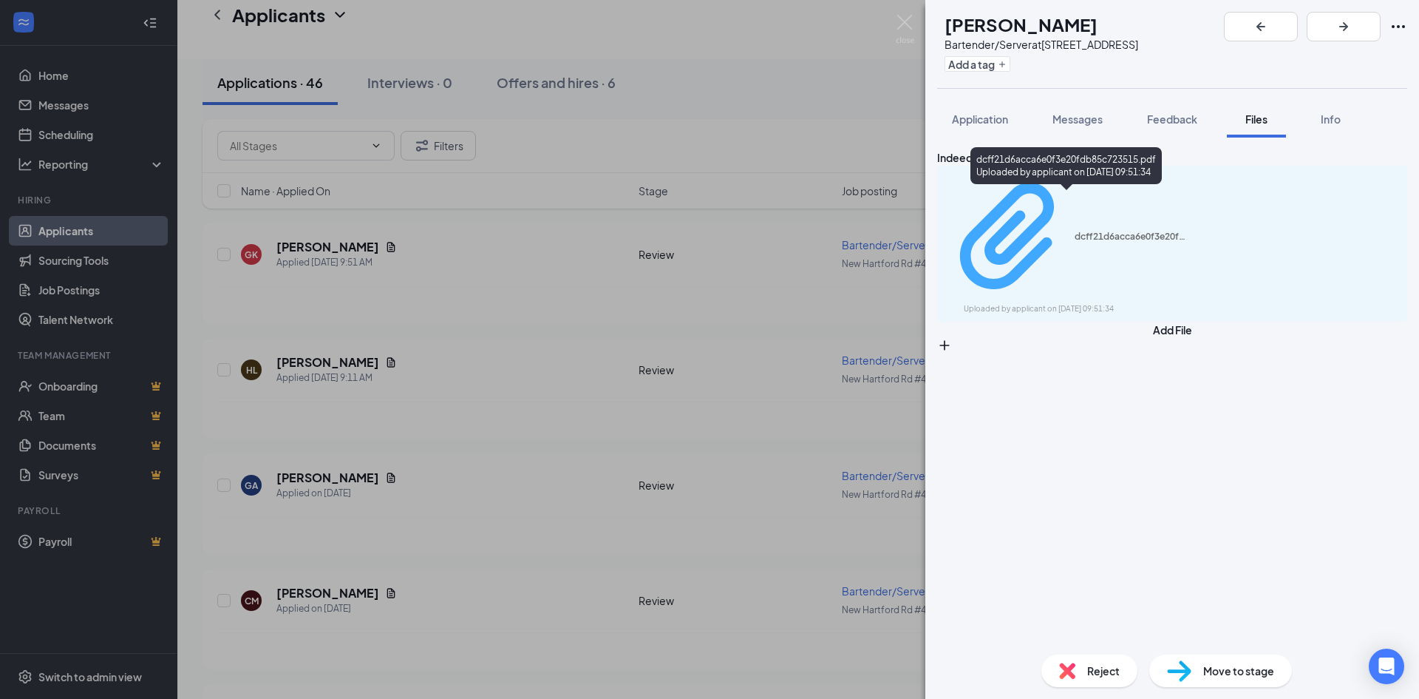
click at [1031, 303] on div "Uploaded by applicant on [DATE] 09:51:34" at bounding box center [1075, 309] width 222 height 12
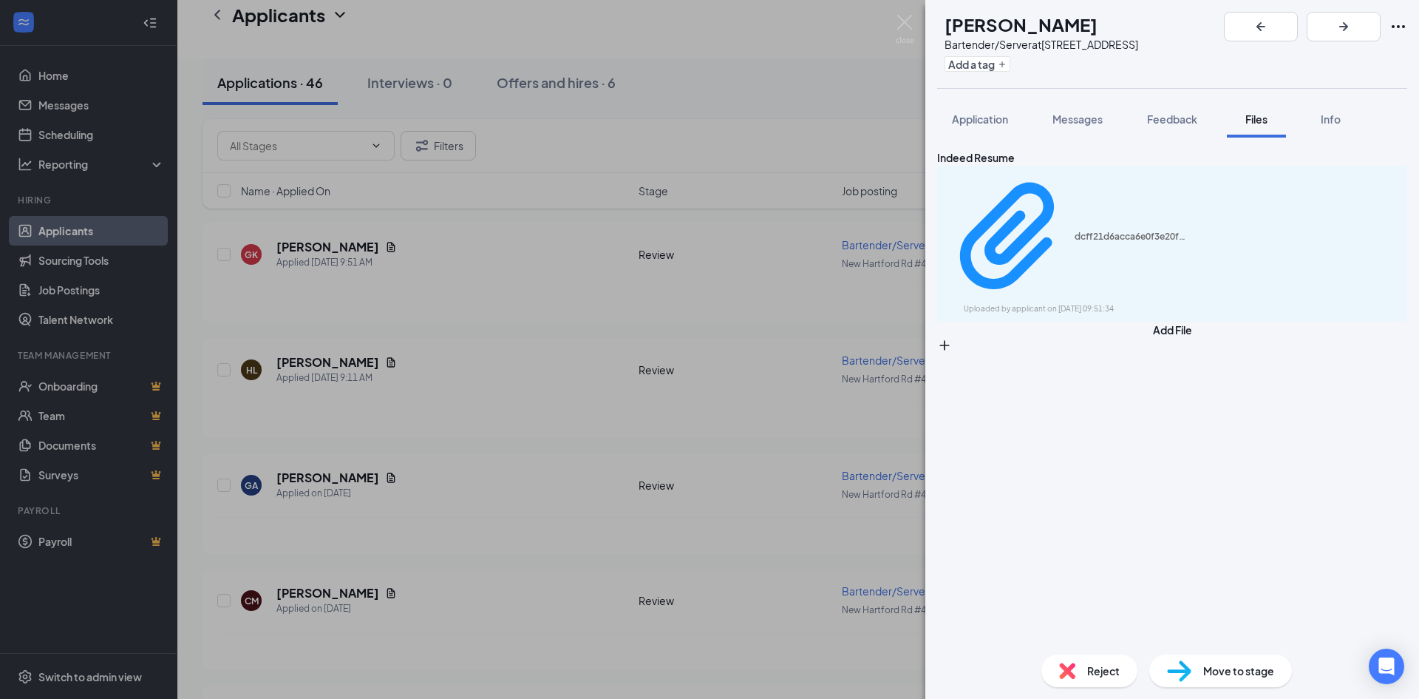
click at [1072, 140] on div "Indeed Resume dcff21d6acca6e0f3e20fdb85c723515.pdf Uploaded by applicant on [DA…" at bounding box center [1173, 390] width 494 height 505
click at [1073, 126] on button "Messages" at bounding box center [1078, 119] width 80 height 37
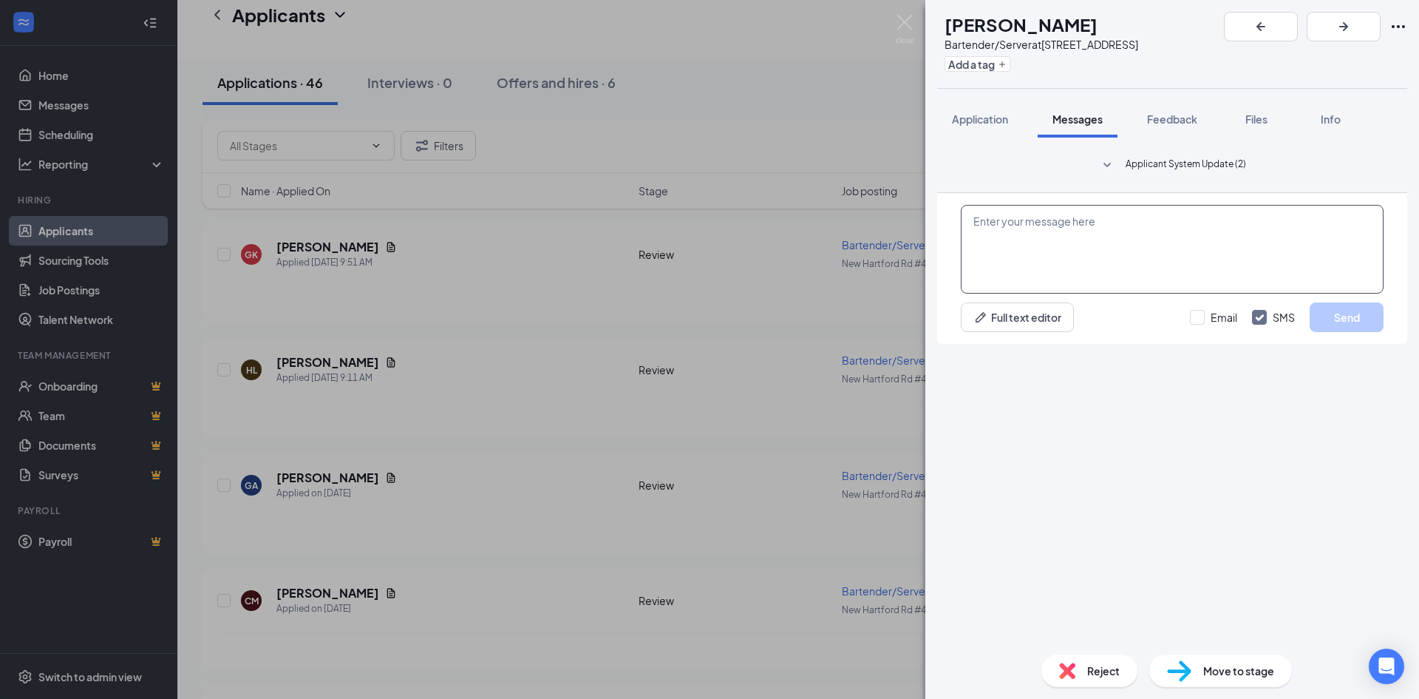
click at [1044, 293] on textarea at bounding box center [1172, 249] width 423 height 89
paste textarea "Hello, This is [PERSON_NAME], the Store Manager for Highway 231. I'd love to se…"
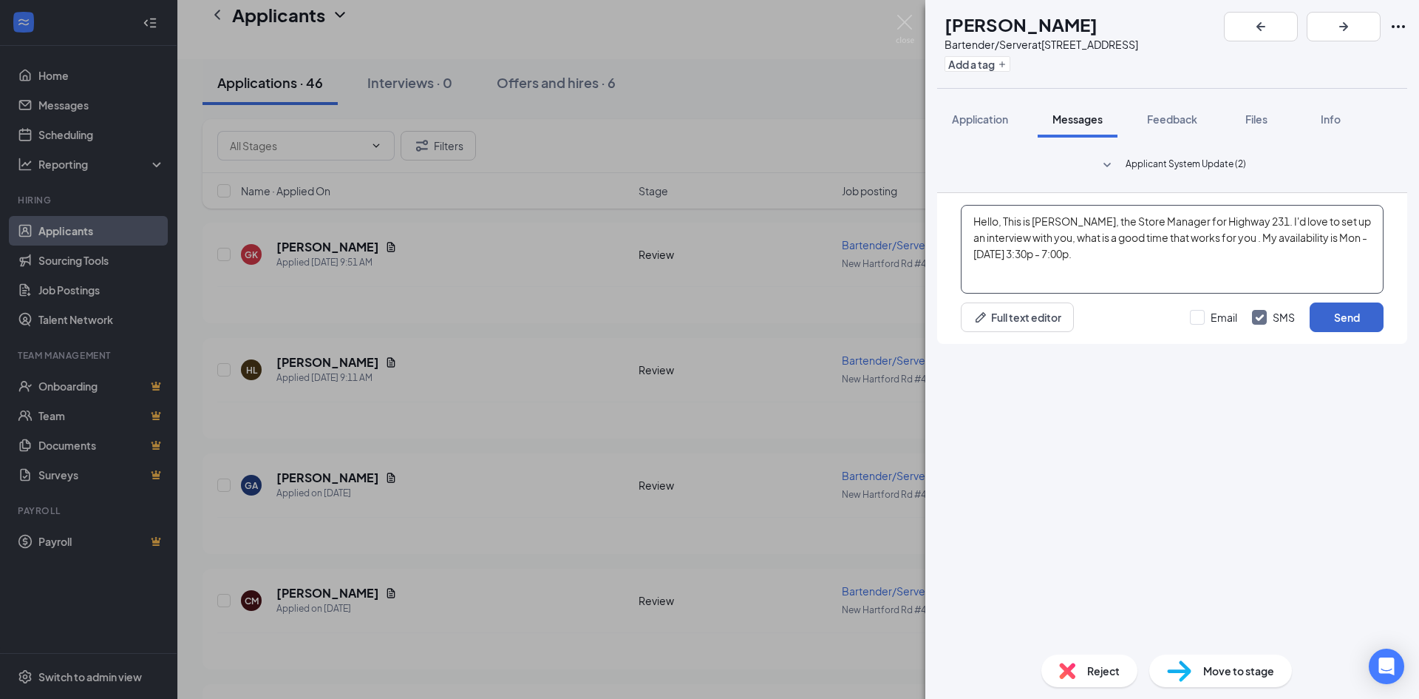
type textarea "Hello, This is [PERSON_NAME], the Store Manager for Highway 231. I'd love to se…"
click at [1326, 332] on button "Send" at bounding box center [1347, 317] width 74 height 30
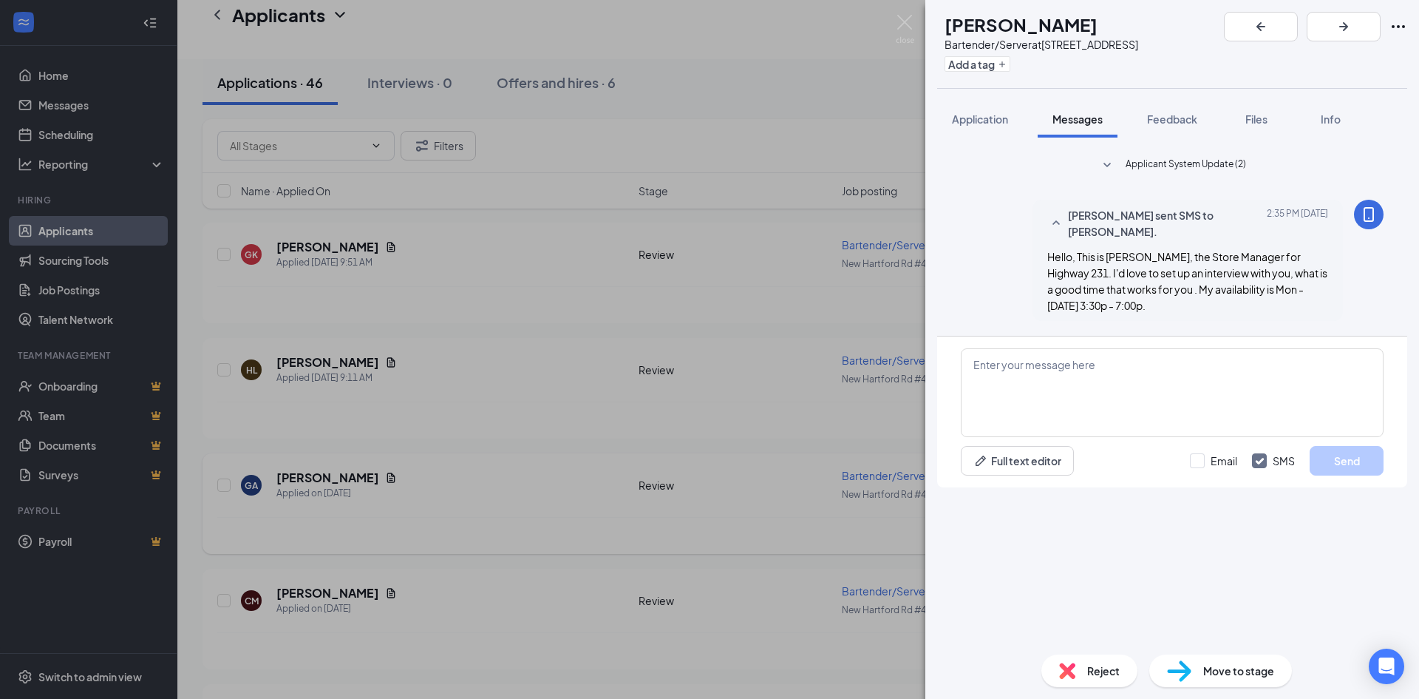
click at [802, 520] on div "GK [PERSON_NAME] Bartender/Server at [GEOGRAPHIC_DATA] Rd #451 Add a tag Applic…" at bounding box center [709, 349] width 1419 height 699
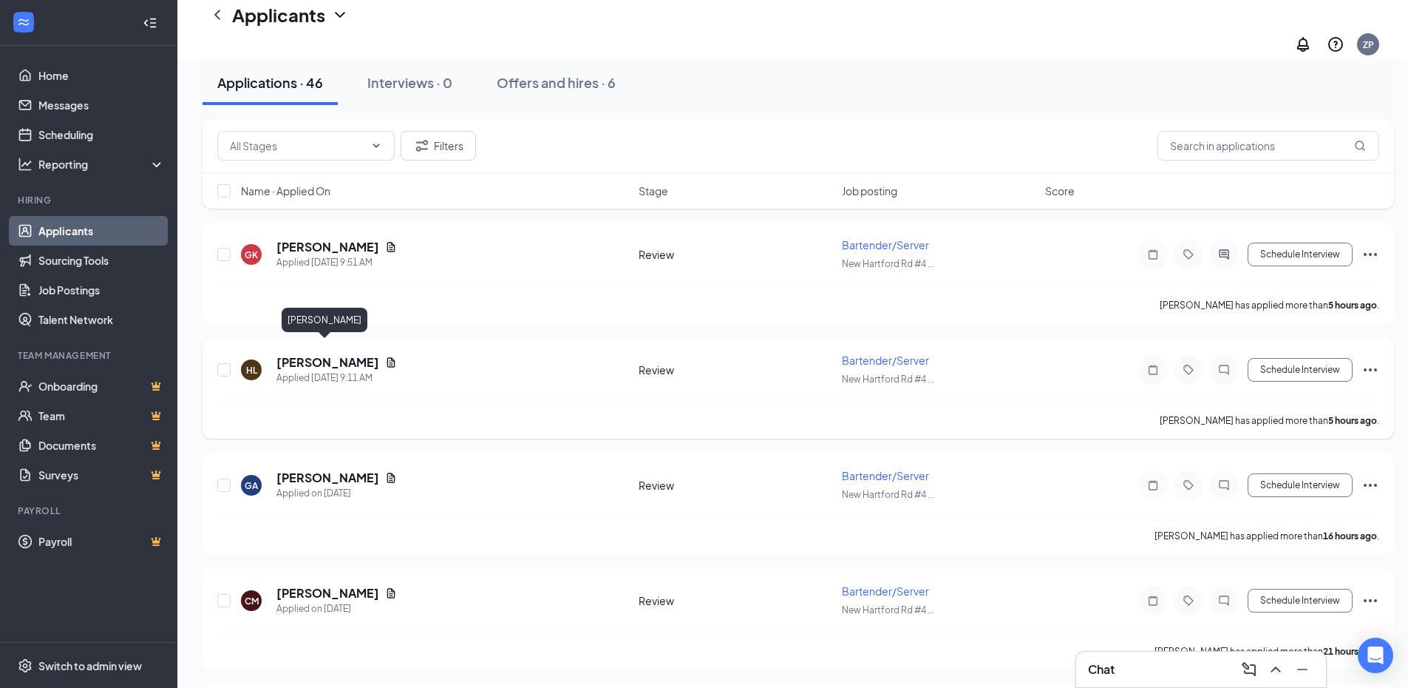
click at [325, 354] on h5 "[PERSON_NAME]" at bounding box center [327, 362] width 103 height 16
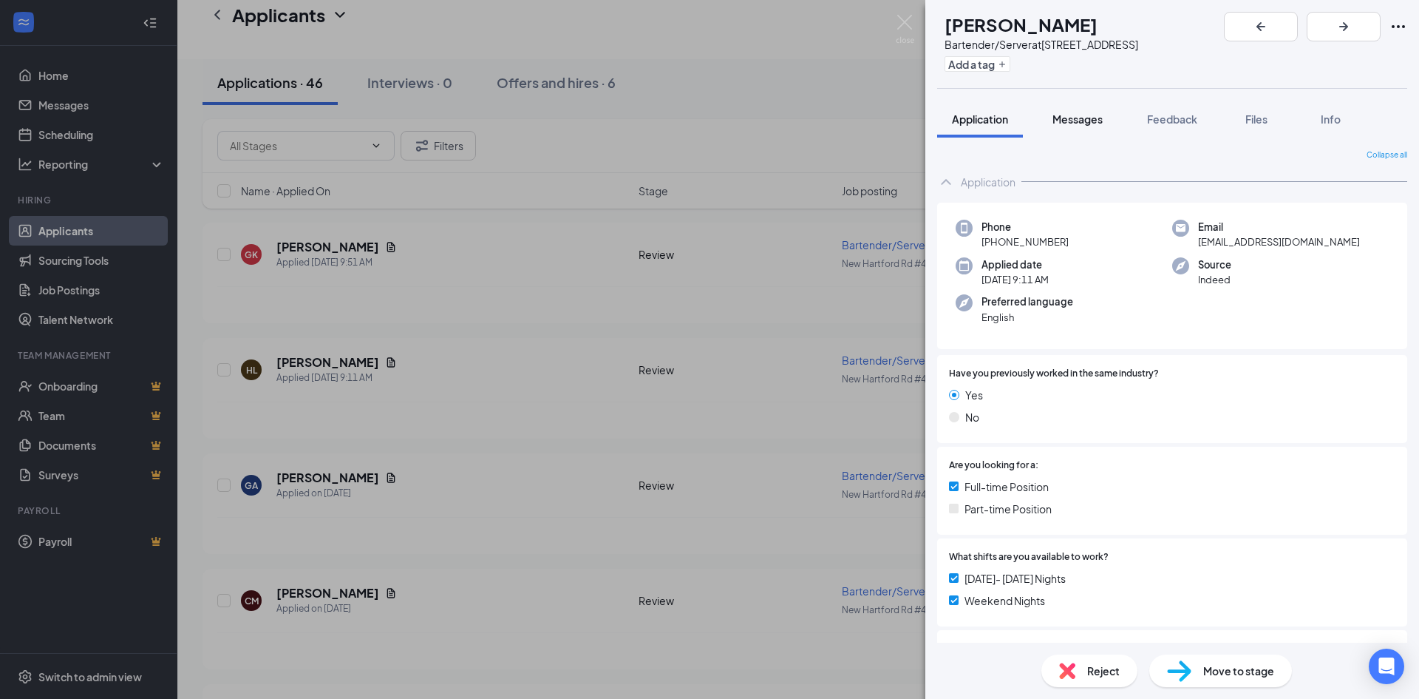
click at [1070, 115] on span "Messages" at bounding box center [1078, 118] width 50 height 13
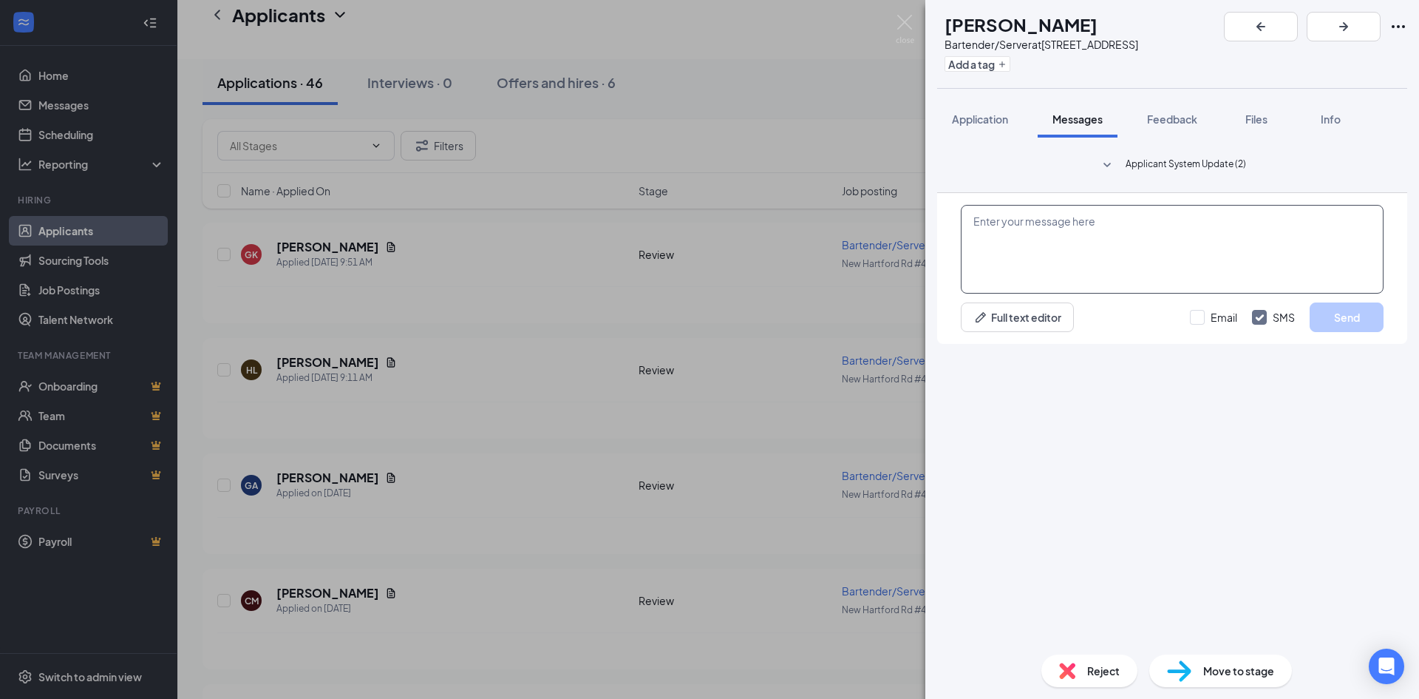
click at [1073, 293] on textarea at bounding box center [1172, 249] width 423 height 89
paste textarea "Hello, This is [PERSON_NAME], the Store Manager for Highway 231. I'd love to se…"
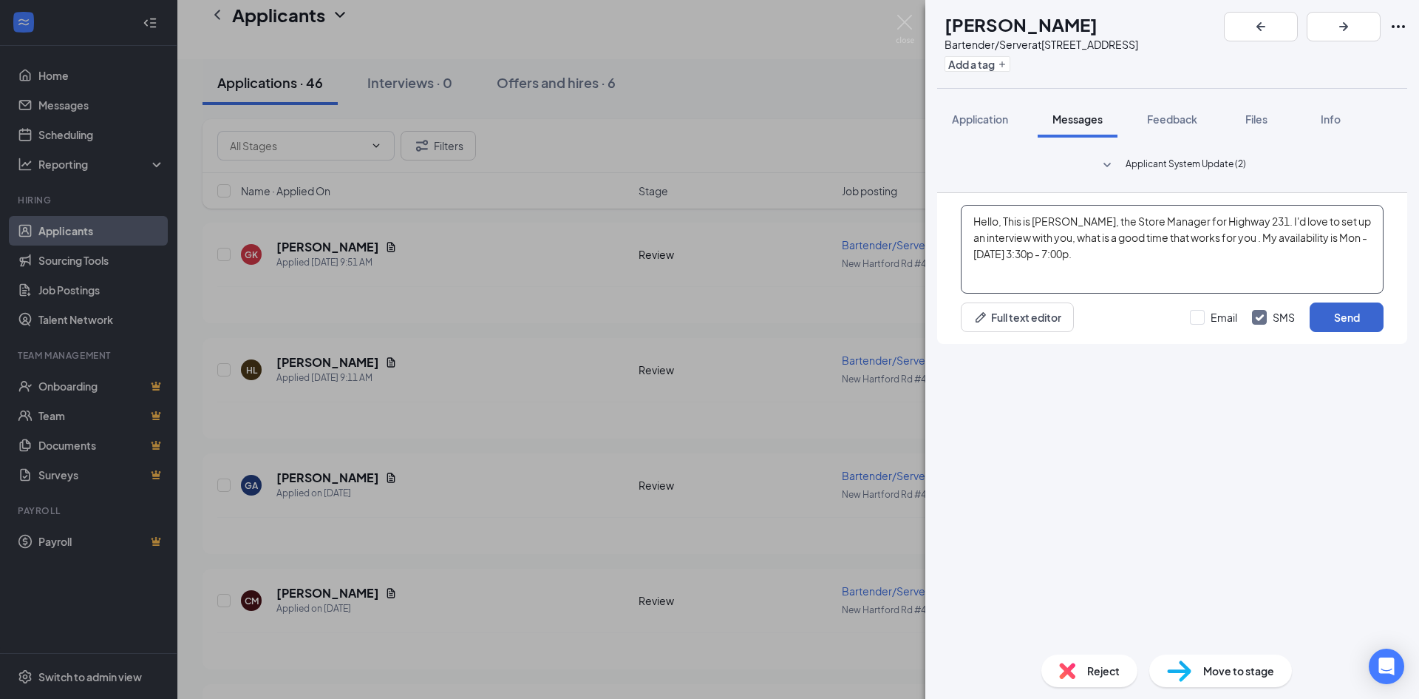
type textarea "Hello, This is [PERSON_NAME], the Store Manager for Highway 231. I'd love to se…"
click at [1353, 332] on button "Send" at bounding box center [1347, 317] width 74 height 30
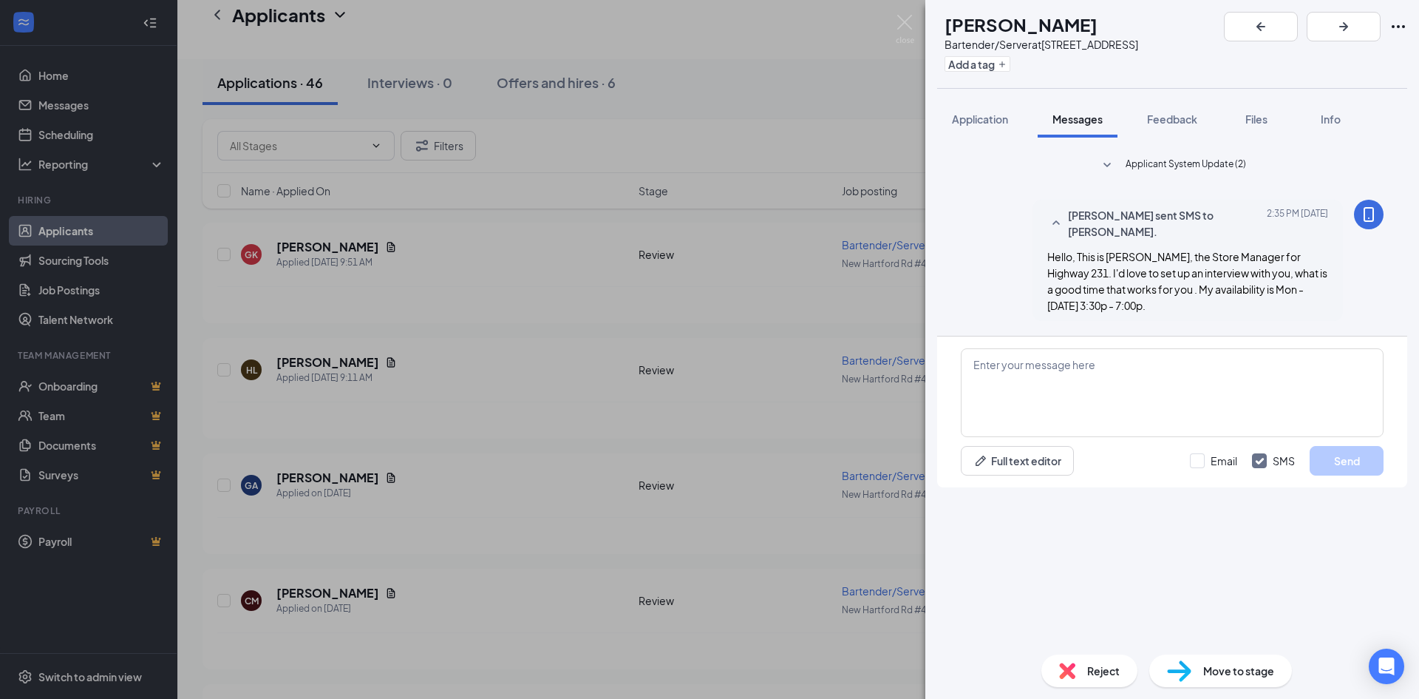
click at [387, 279] on div "HL [PERSON_NAME] Bartender/Server at [GEOGRAPHIC_DATA] Rd #451 Add a tag Applic…" at bounding box center [709, 349] width 1419 height 699
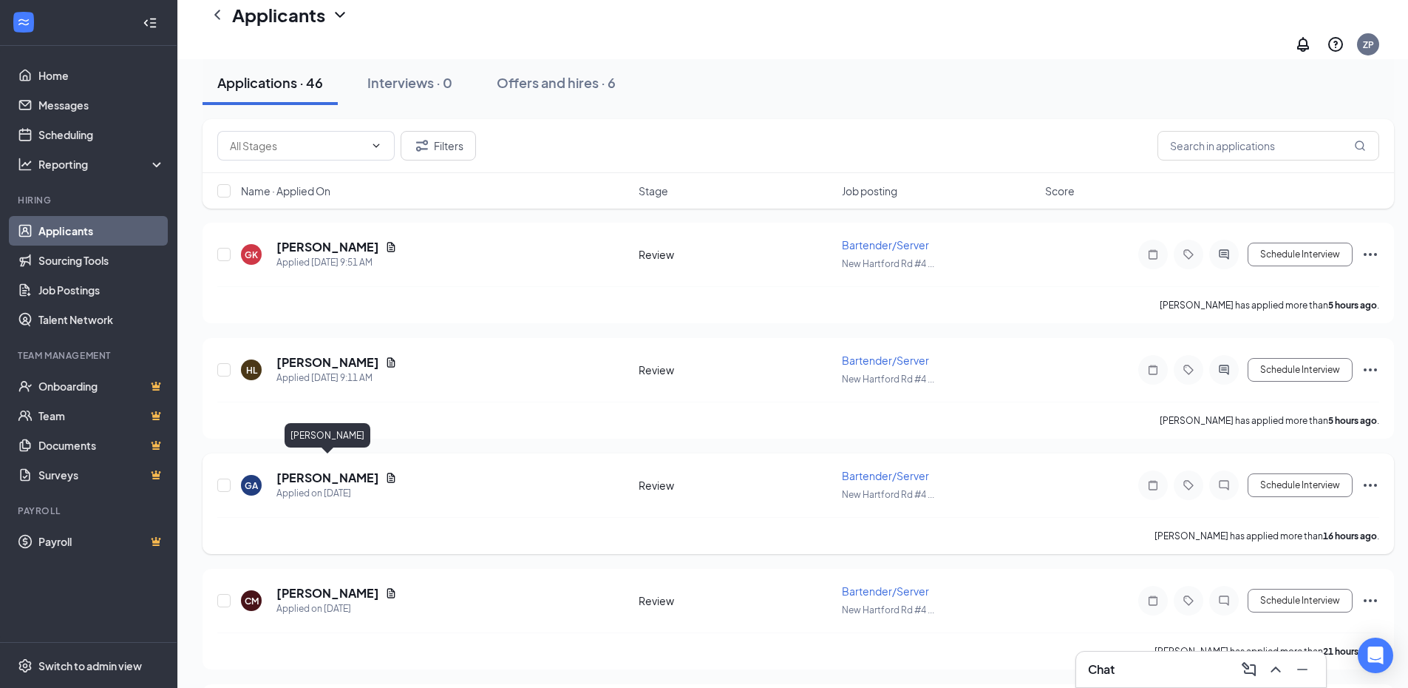
click at [341, 469] on h5 "[PERSON_NAME]" at bounding box center [327, 477] width 103 height 16
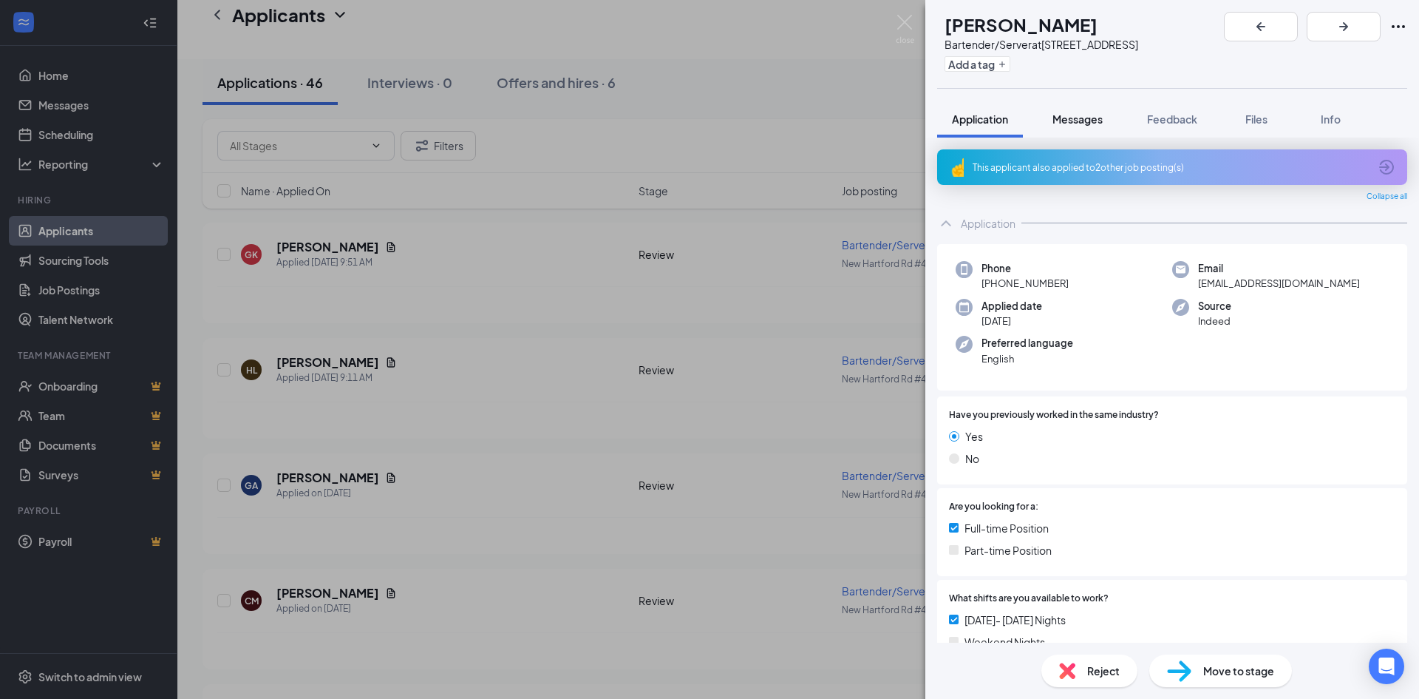
click at [1110, 103] on button "Messages" at bounding box center [1078, 119] width 80 height 37
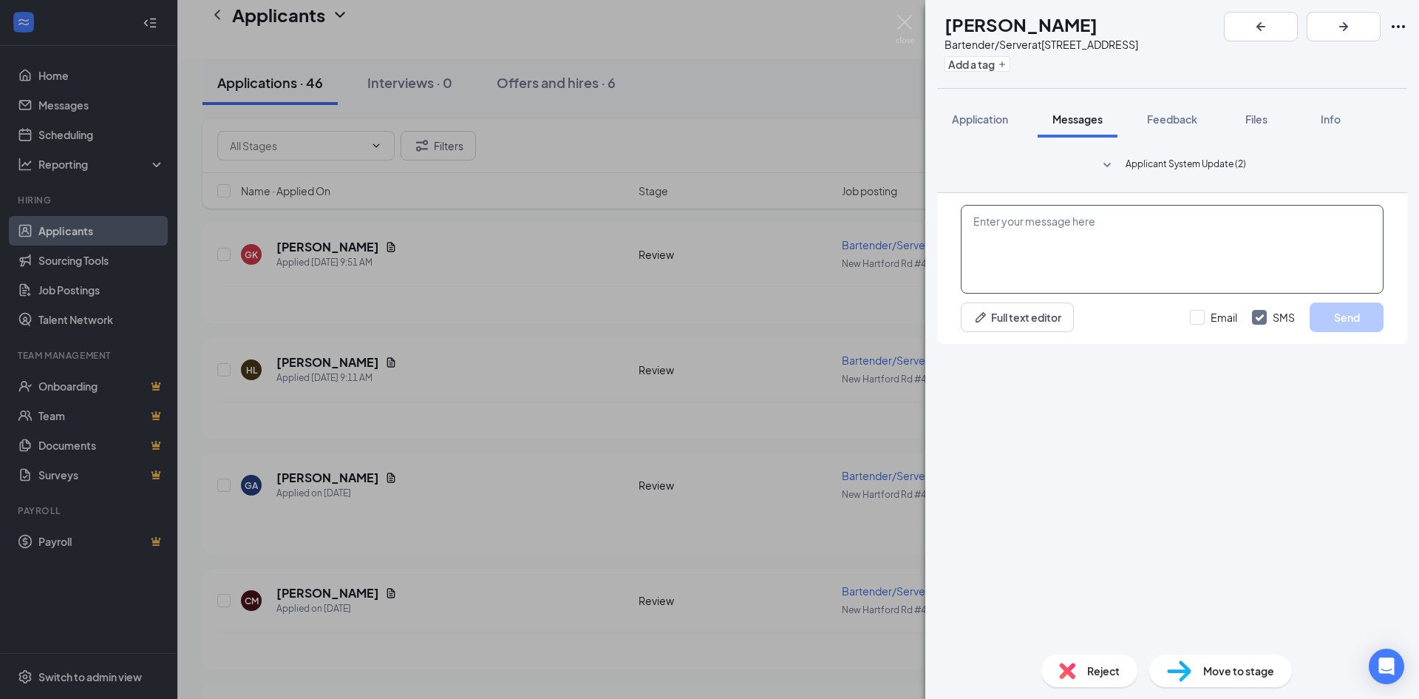
click at [1052, 293] on textarea at bounding box center [1172, 249] width 423 height 89
paste textarea "Hello, This is [PERSON_NAME], the Store Manager for Highway 231. I'd love to se…"
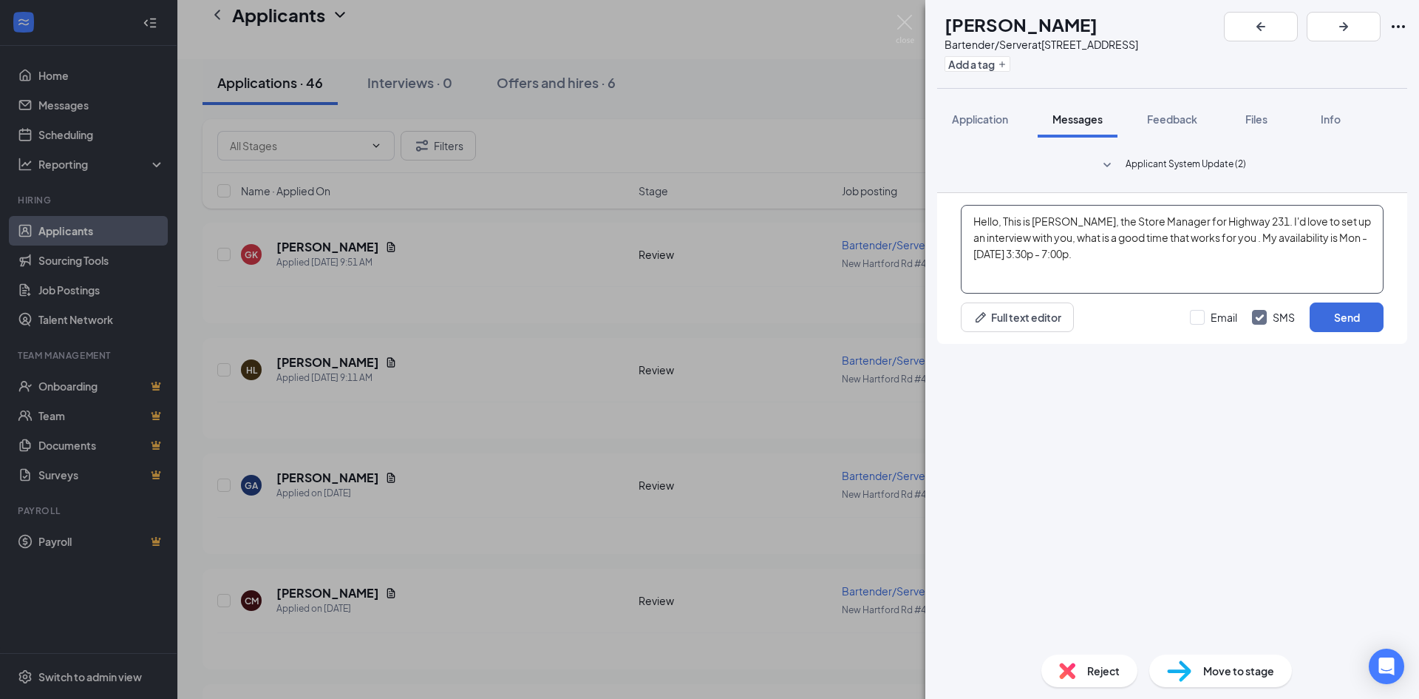
drag, startPoint x: 1057, startPoint y: 534, endPoint x: 1343, endPoint y: 522, distance: 286.3
click at [1343, 293] on textarea "Hello, This is [PERSON_NAME], the Store Manager for Highway 231. I'd love to se…" at bounding box center [1172, 249] width 423 height 89
type textarea "Hello, This is [PERSON_NAME], the Store Manager for Highway 231. I'd love to se…"
click at [1353, 332] on button "Send" at bounding box center [1347, 317] width 74 height 30
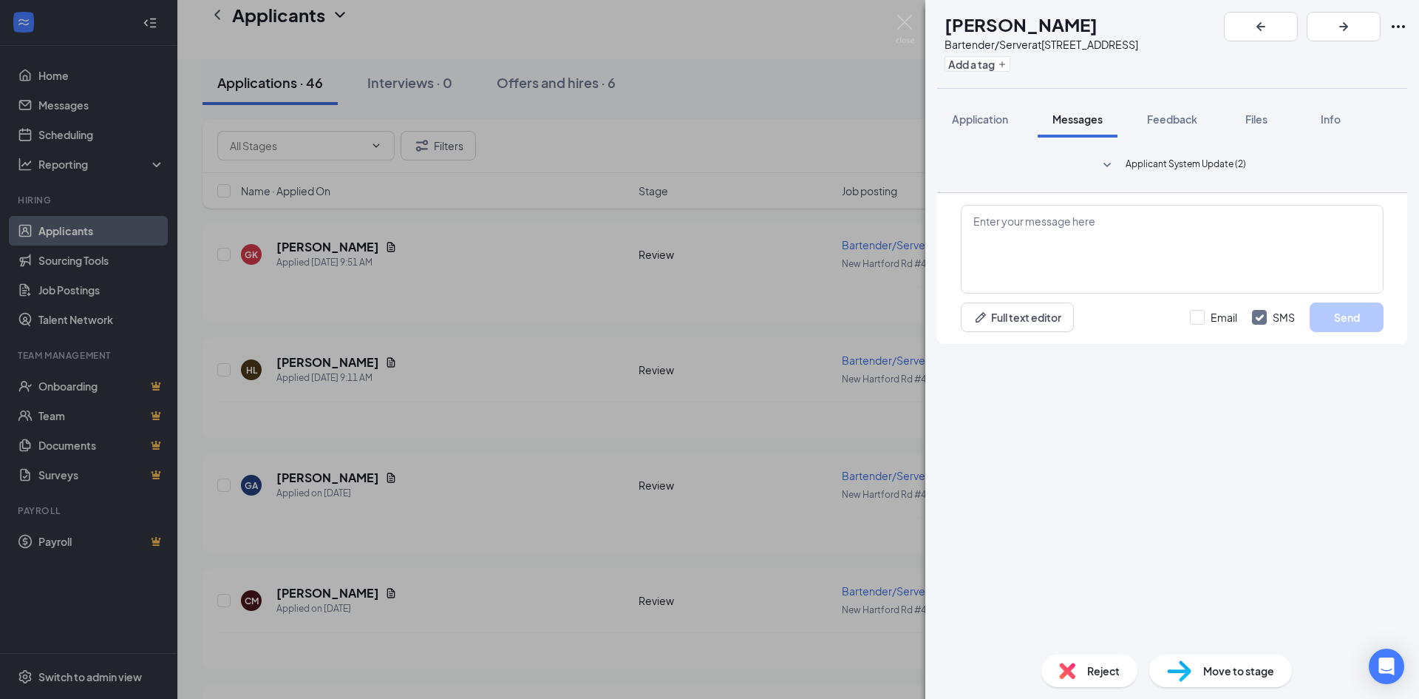
click at [503, 270] on div "GA [PERSON_NAME]/Server at [STREET_ADDRESS] Add a tag Application Messages Feed…" at bounding box center [709, 349] width 1419 height 699
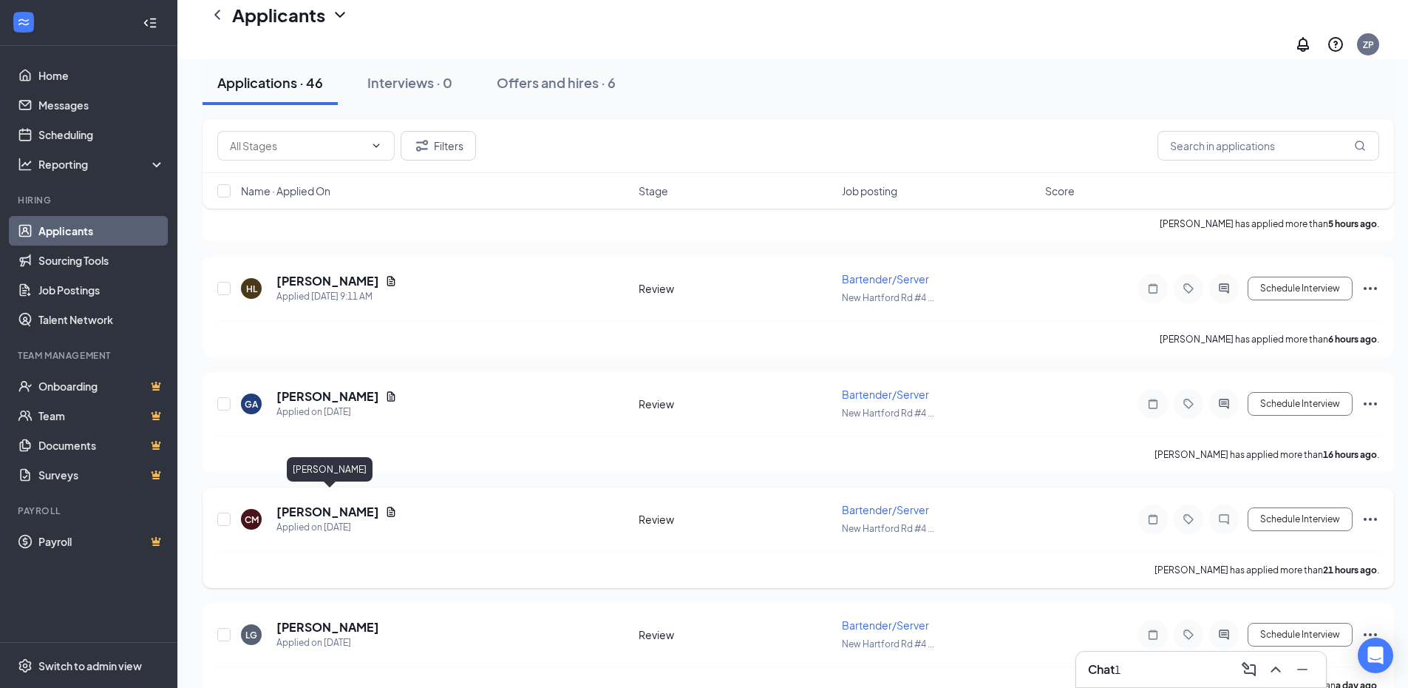
scroll to position [370, 0]
